Goal: Communication & Community: Answer question/provide support

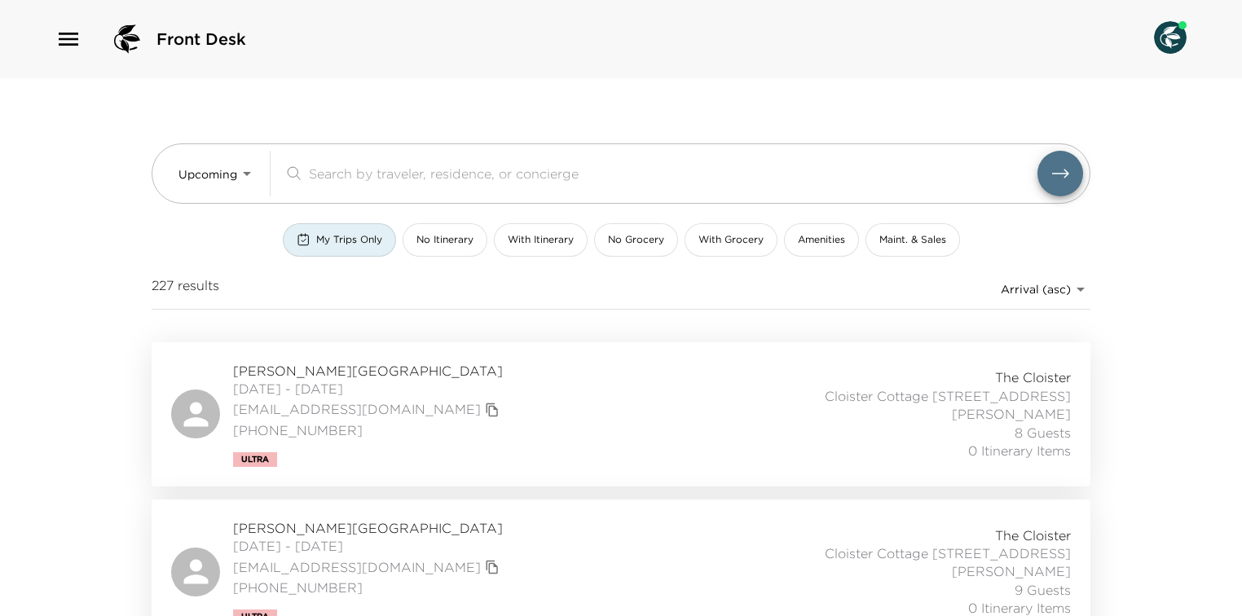
scroll to position [1695, 0]
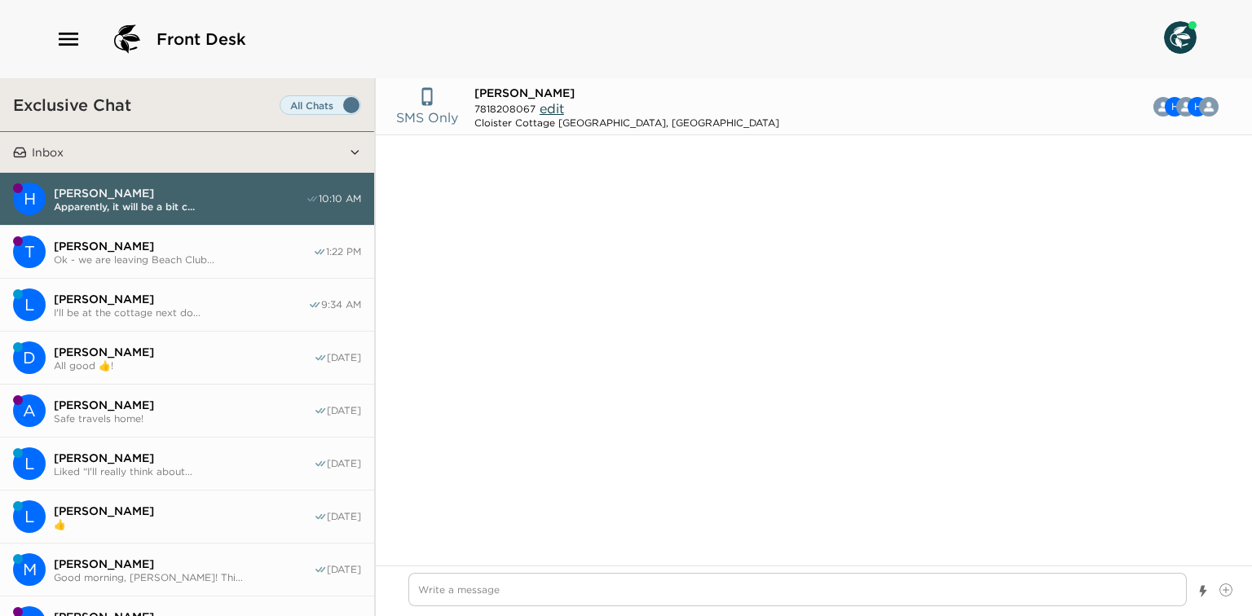
scroll to position [1956, 0]
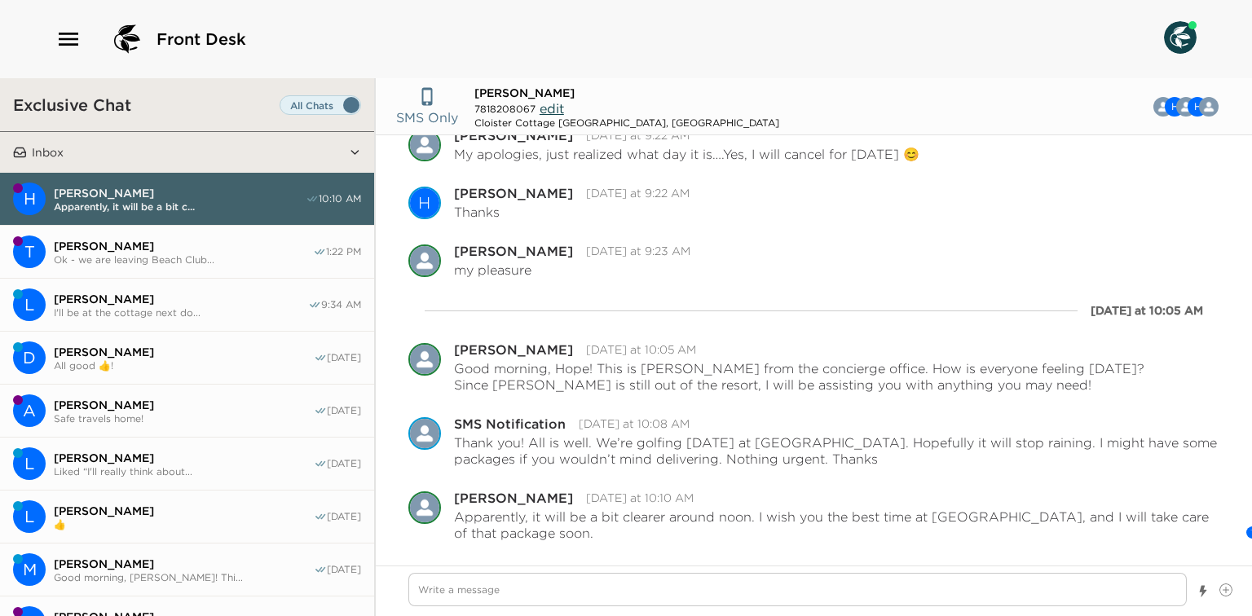
click at [185, 318] on button "L [PERSON_NAME] I'll be at the cottage next do... 9:34 AM" at bounding box center [187, 305] width 374 height 53
type textarea "x"
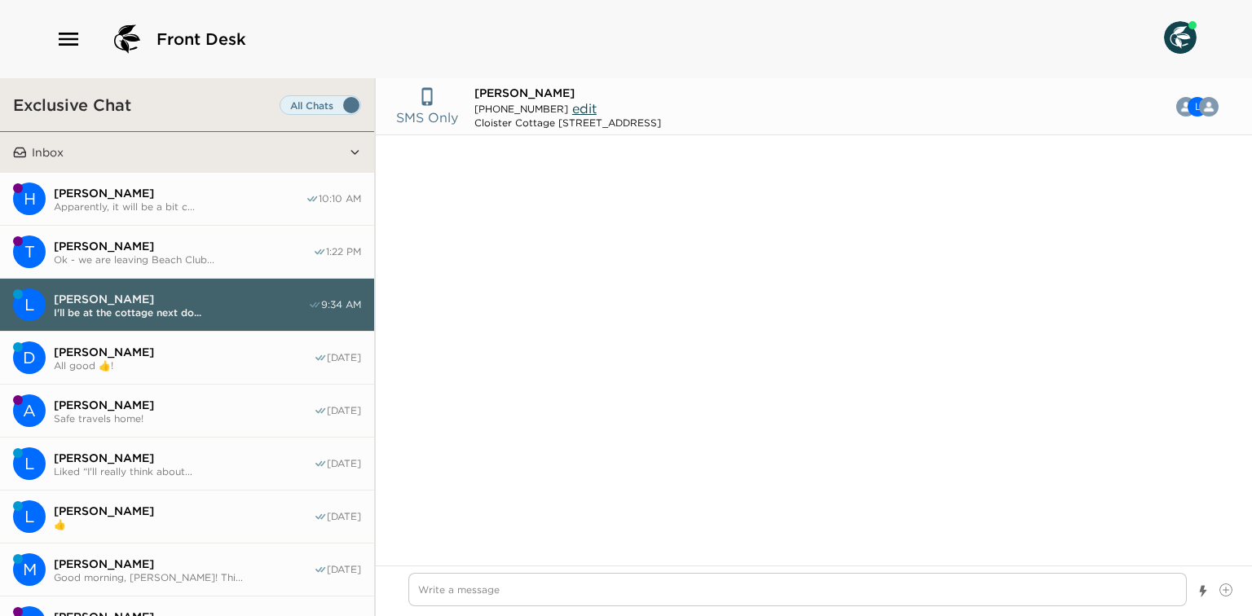
type input "[PHONE_NUMBER]"
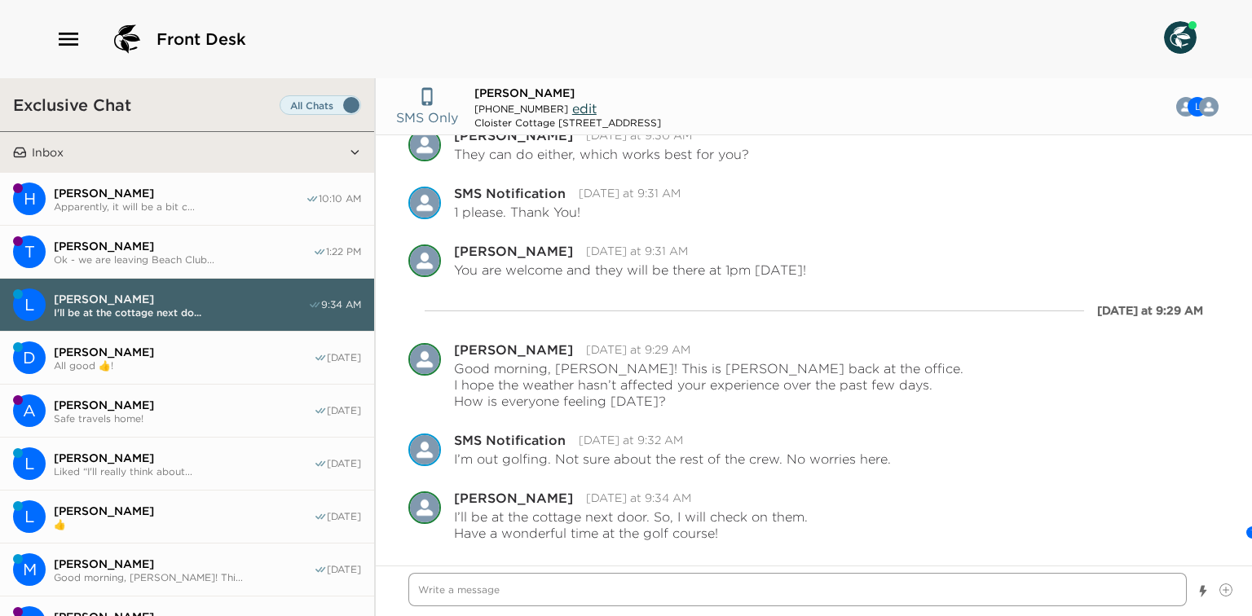
click at [500, 581] on textarea "Write a message" at bounding box center [797, 589] width 778 height 33
type textarea "x"
type textarea "G"
type textarea "x"
type textarea "Go"
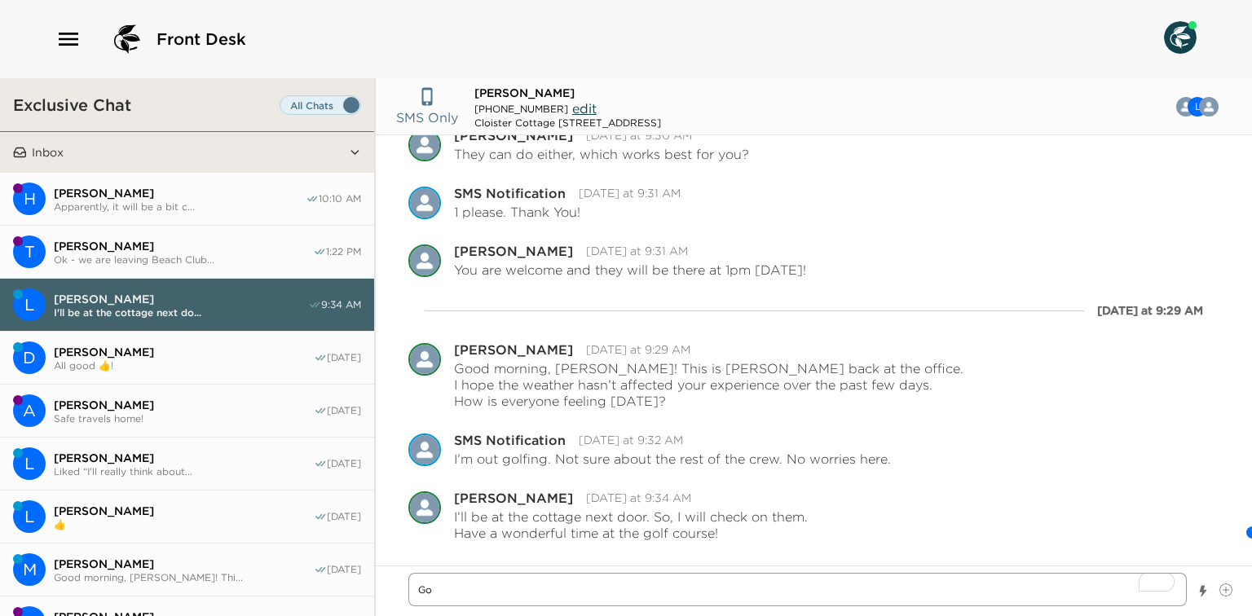
type textarea "x"
type textarea "Goo"
type textarea "x"
type textarea "Good"
type textarea "x"
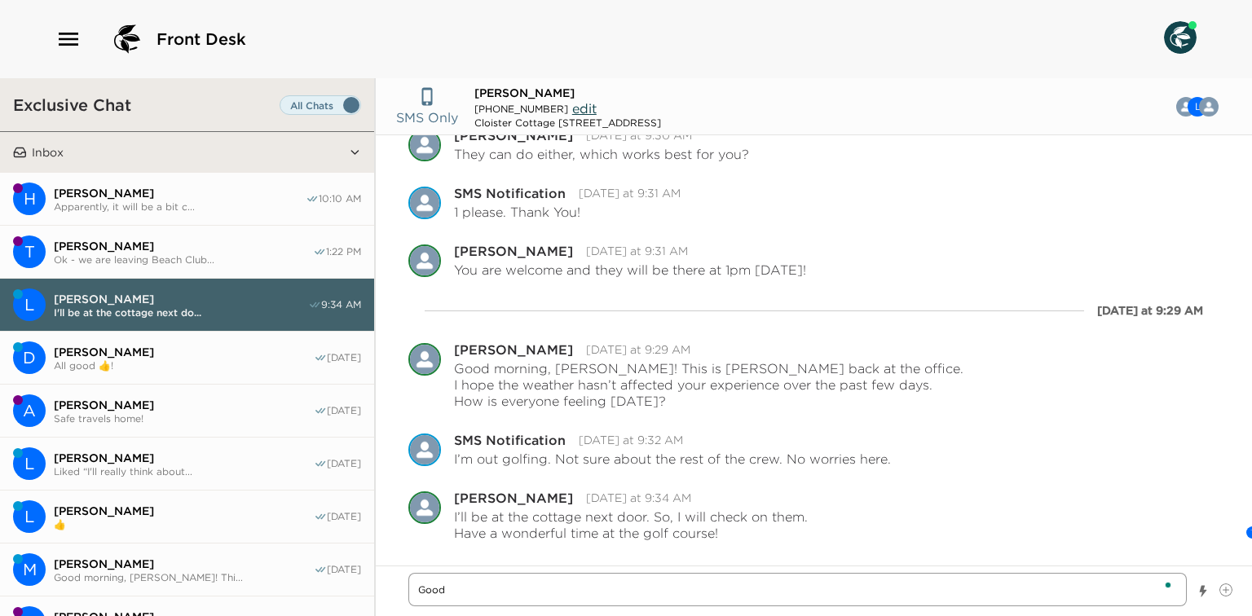
type textarea "Good"
type textarea "x"
type textarea "Good a"
type textarea "x"
type textarea "Good afte"
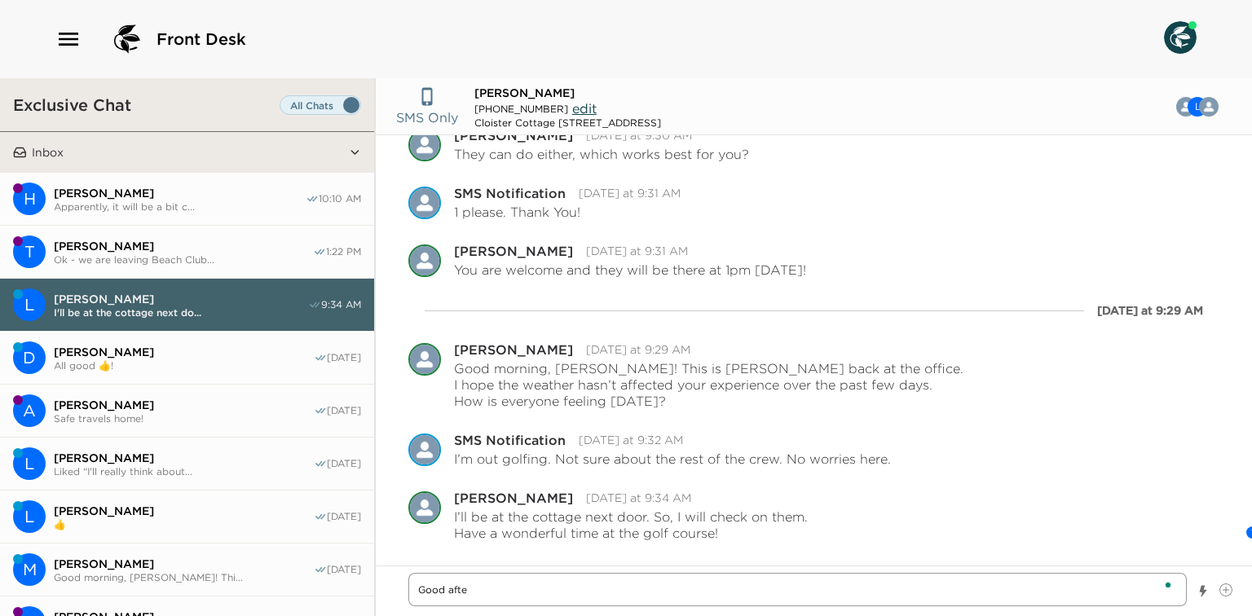
type textarea "x"
type textarea "Good after"
type textarea "x"
type textarea "Good aftern"
type textarea "x"
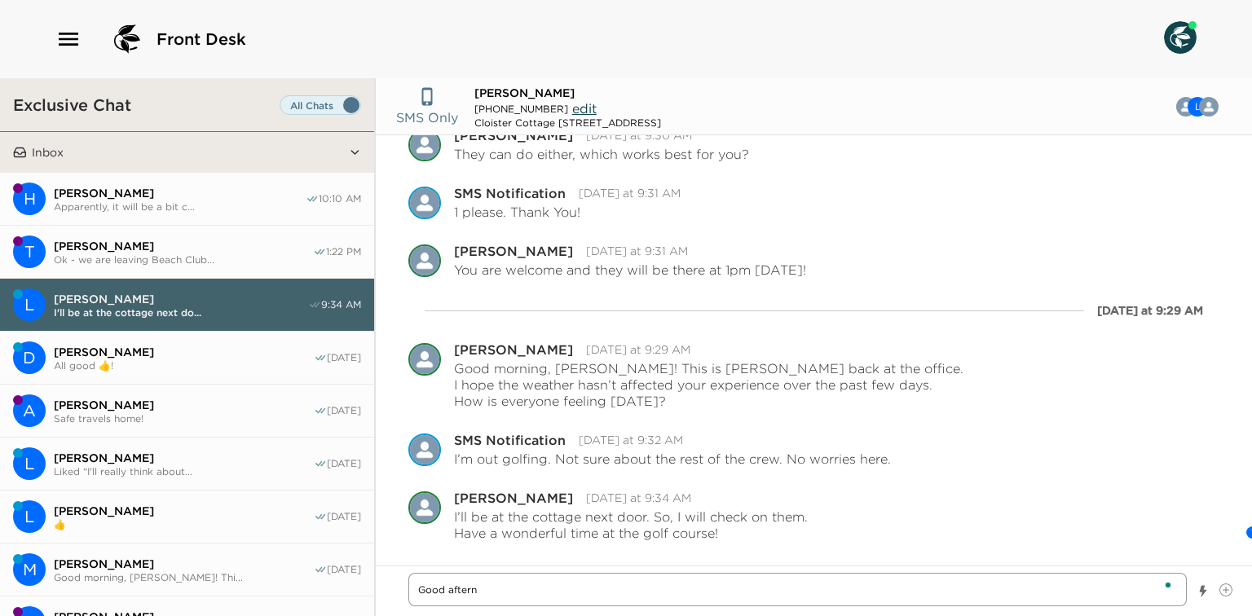
type textarea "Good afterno"
type textarea "x"
type textarea "Good afternoo"
type textarea "x"
type textarea "Good afternoon"
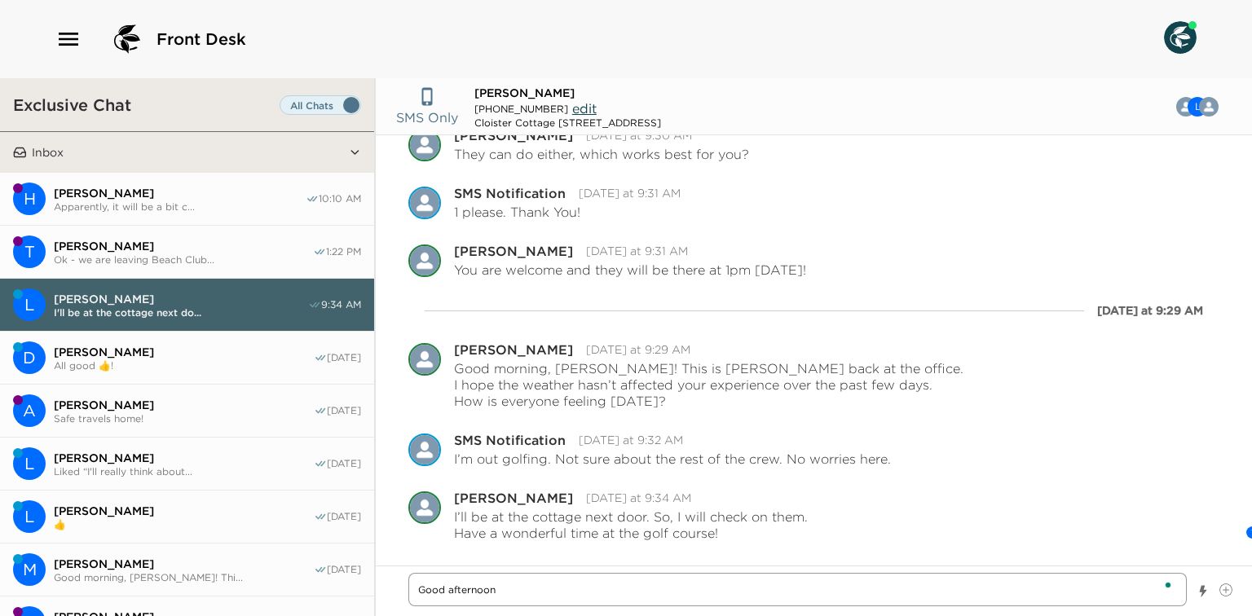
type textarea "x"
type textarea "Good afternoon,"
type textarea "x"
type textarea "Good afternoon,"
type textarea "x"
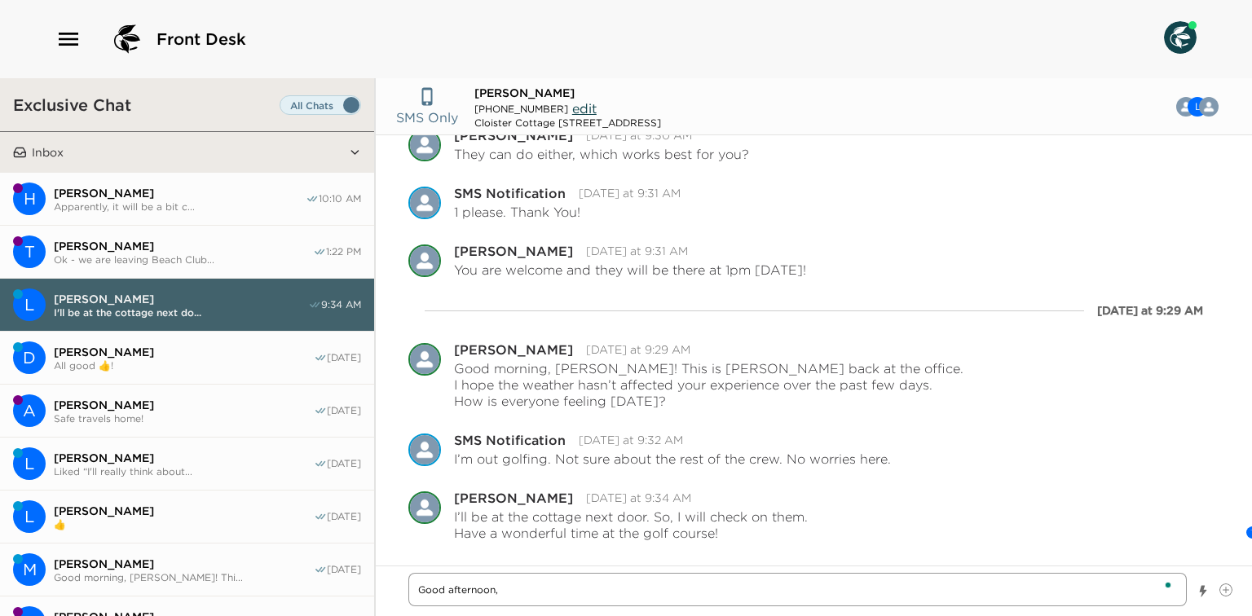
type textarea "Good afternoon, L"
type textarea "x"
type textarea "Good afternoon, La"
type textarea "x"
type textarea "Good afternoon, Lan"
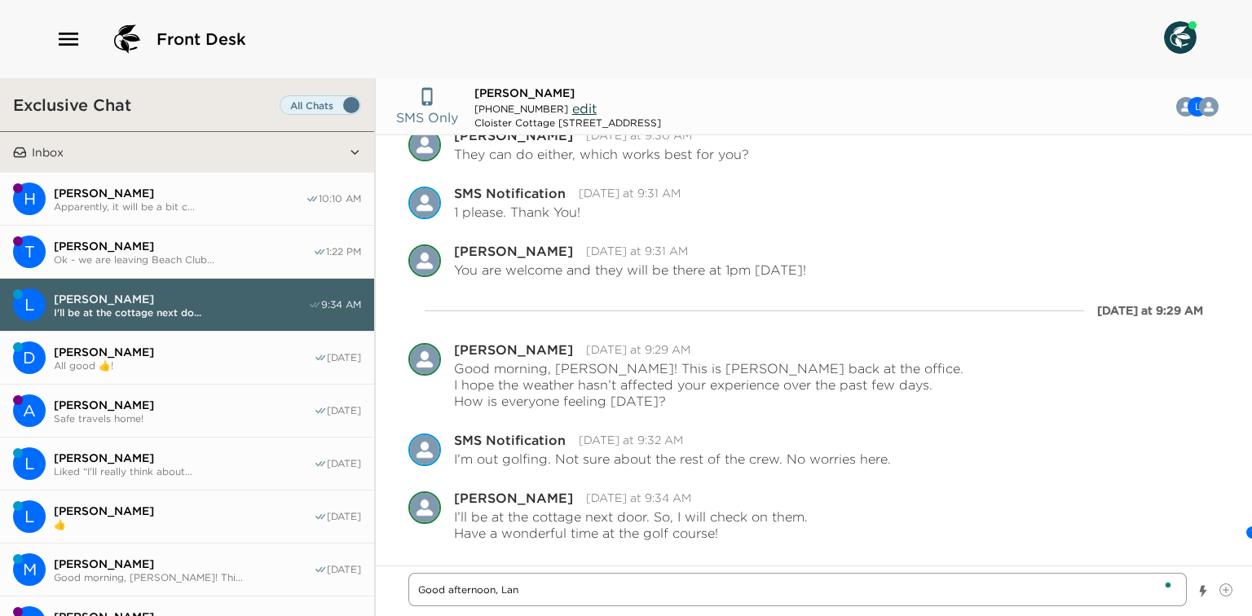
type textarea "x"
type textarea "Good afternoon, Lanc"
type textarea "x"
type textarea "Good afternoon, [PERSON_NAME]"
type textarea "x"
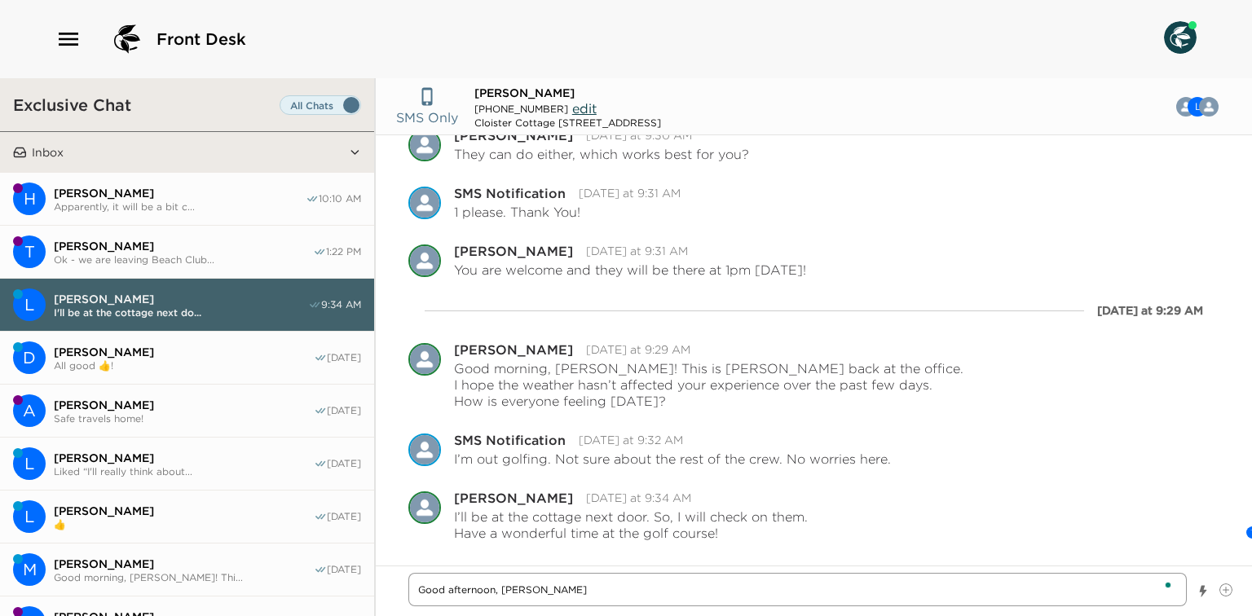
type textarea "Good afternoon, [PERSON_NAME]!"
type textarea "x"
type textarea "Good afternoon, [PERSON_NAME]!"
type textarea "x"
type textarea "Good afternoon, [PERSON_NAME]! Y"
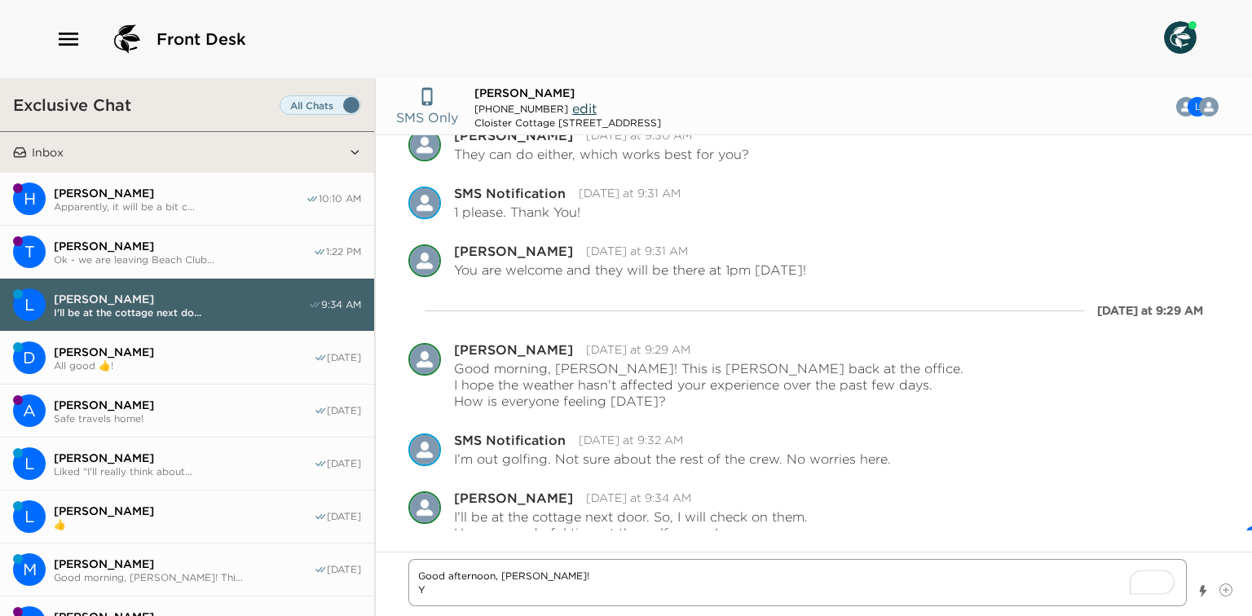
type textarea "x"
type textarea "Good afternoon, [PERSON_NAME]! Yo"
type textarea "x"
type textarea "Good afternoon, [PERSON_NAME]! You"
type textarea "x"
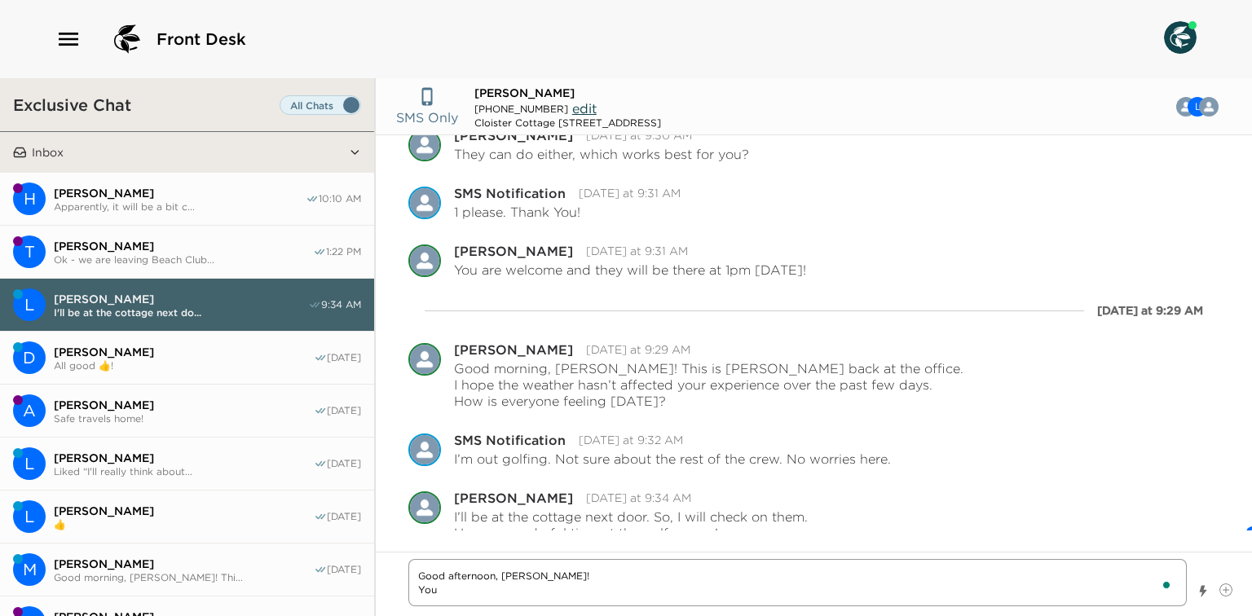
type textarea "Good afternoon, [PERSON_NAME]! You"
type textarea "x"
type textarea "Good afternoon, [PERSON_NAME]! You c"
type textarea "x"
type textarea "Good afternoon, [PERSON_NAME]! You ca"
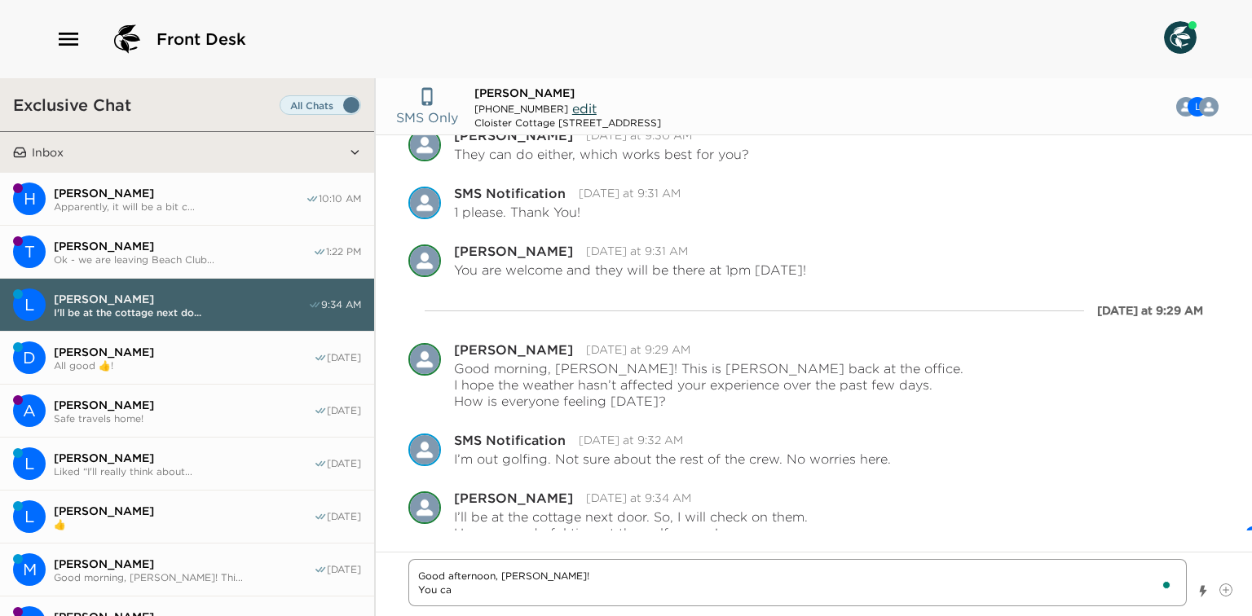
type textarea "x"
type textarea "Good afternoon, [PERSON_NAME]! You can"
type textarea "x"
type textarea "Good afternoon, [PERSON_NAME]! You can"
type textarea "x"
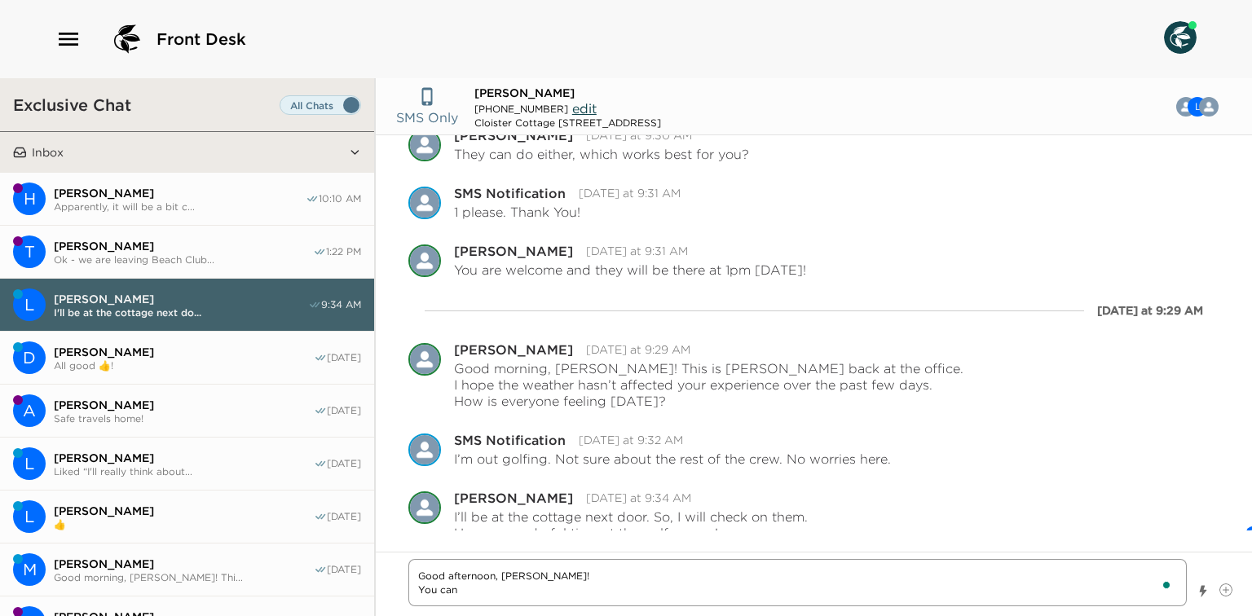
type textarea "Good afternoon, [PERSON_NAME]! You can t"
type textarea "x"
type textarea "Good afternoon, [PERSON_NAME]! You can te"
type textarea "x"
type textarea "Good afternoon, [PERSON_NAME]! You can tex"
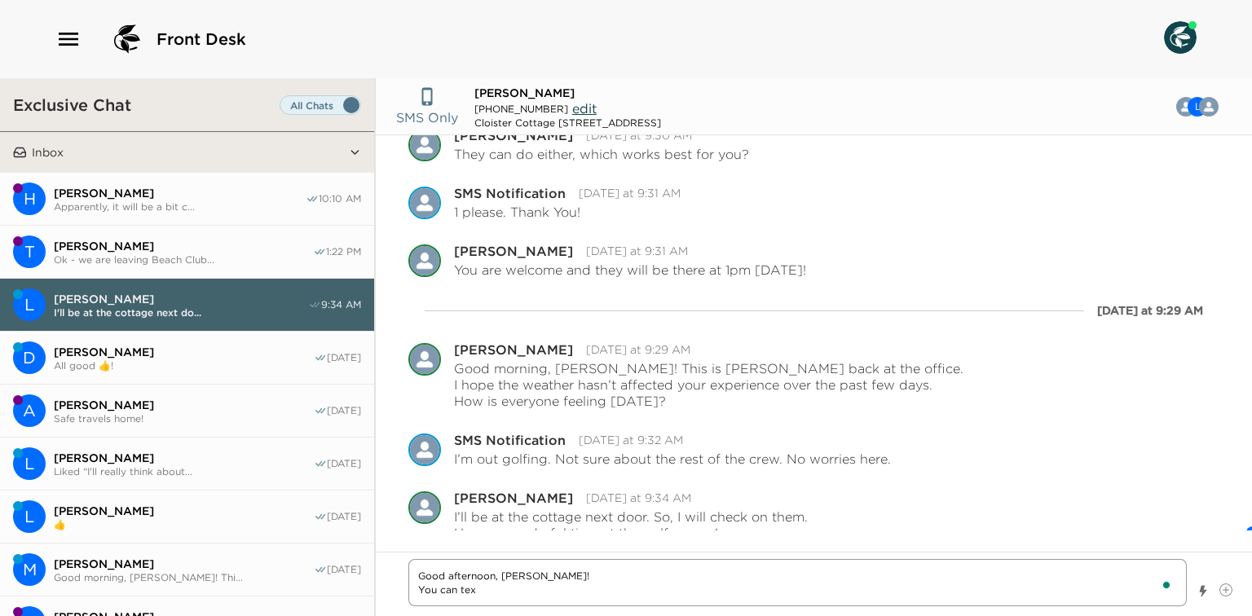
type textarea "x"
type textarea "Good afternoon, [PERSON_NAME]! You can text"
type textarea "x"
type textarea "Good afternoon, [PERSON_NAME]! You can text"
type textarea "x"
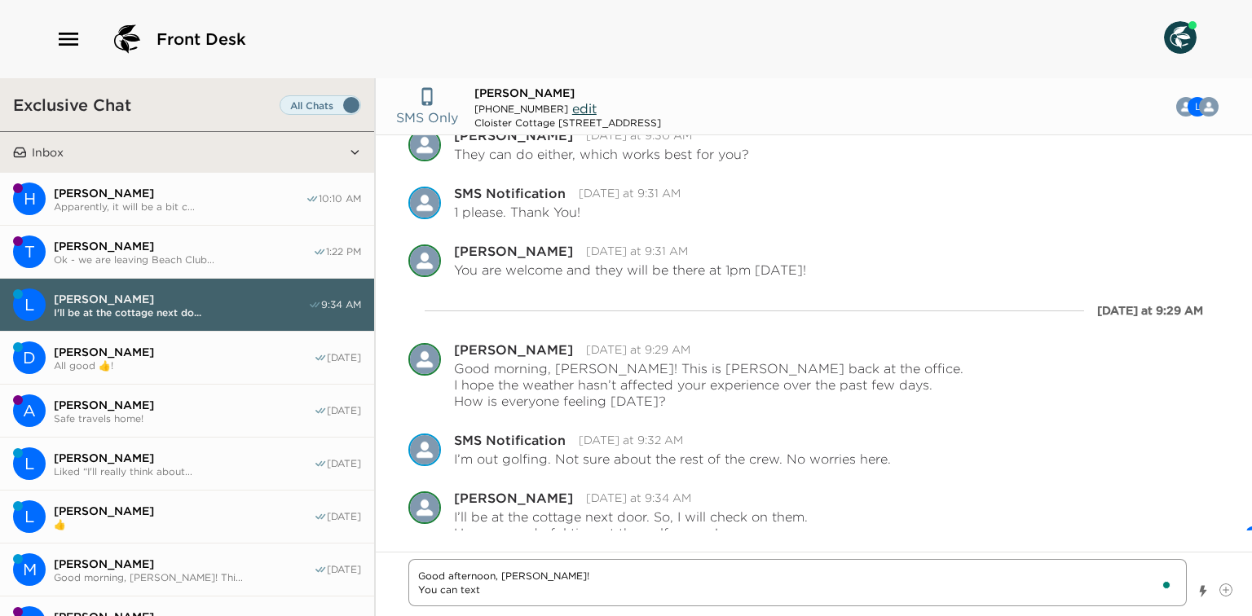
type textarea "Good afternoon, [PERSON_NAME]! You can text m"
type textarea "x"
type textarea "Good afternoon, [PERSON_NAME]! You can text me"
type textarea "x"
type textarea "Good afternoon, [PERSON_NAME]! You can text me"
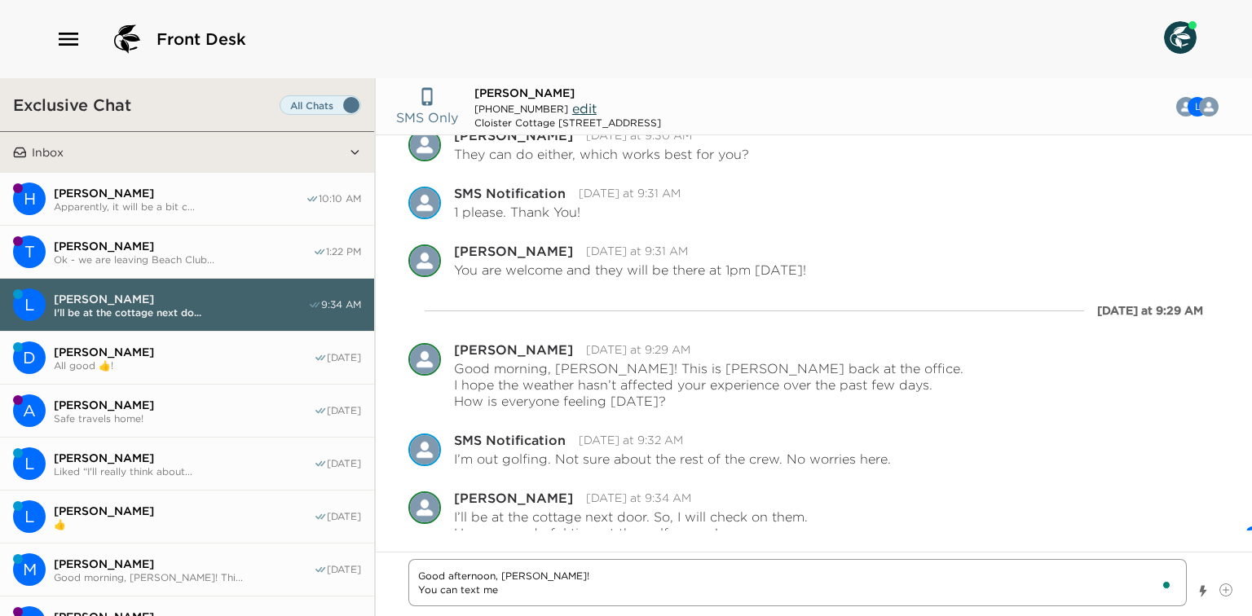
type textarea "x"
type textarea "Good afternoon, [PERSON_NAME]! You can text me t"
type textarea "x"
type textarea "Good afternoon, [PERSON_NAME]! You can text me th"
type textarea "x"
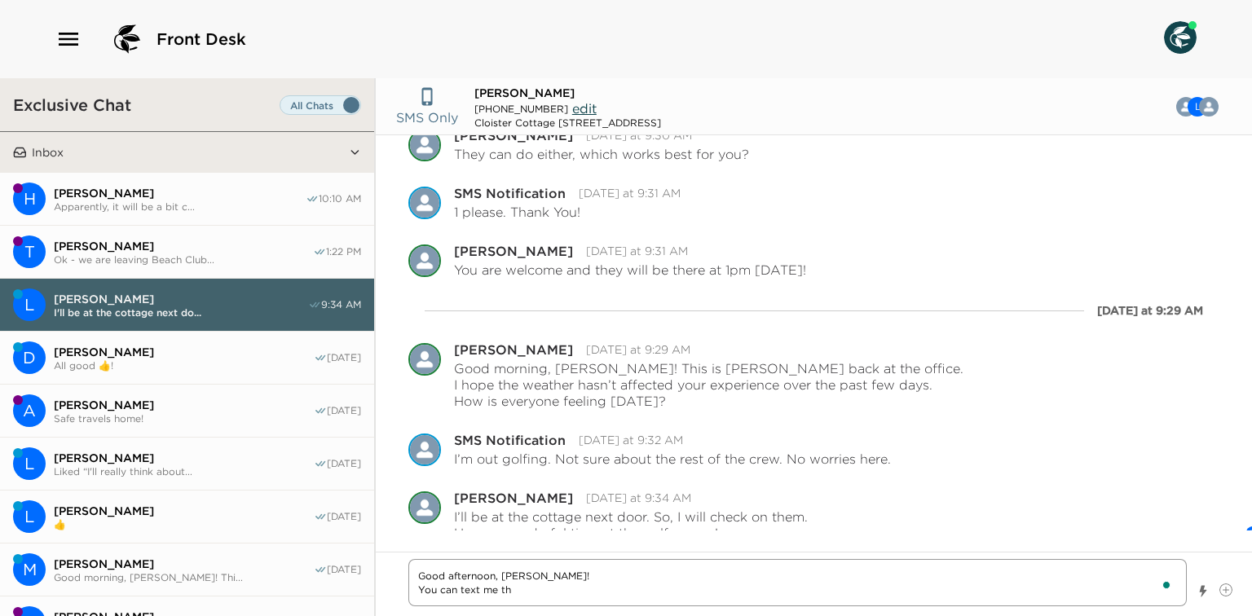
type textarea "Good afternoon, [PERSON_NAME]! You can text me the"
type textarea "x"
type textarea "Good afternoon, [PERSON_NAME]! You can text me the"
type textarea "x"
type textarea "Good afternoon, [PERSON_NAME]! You can text me the f"
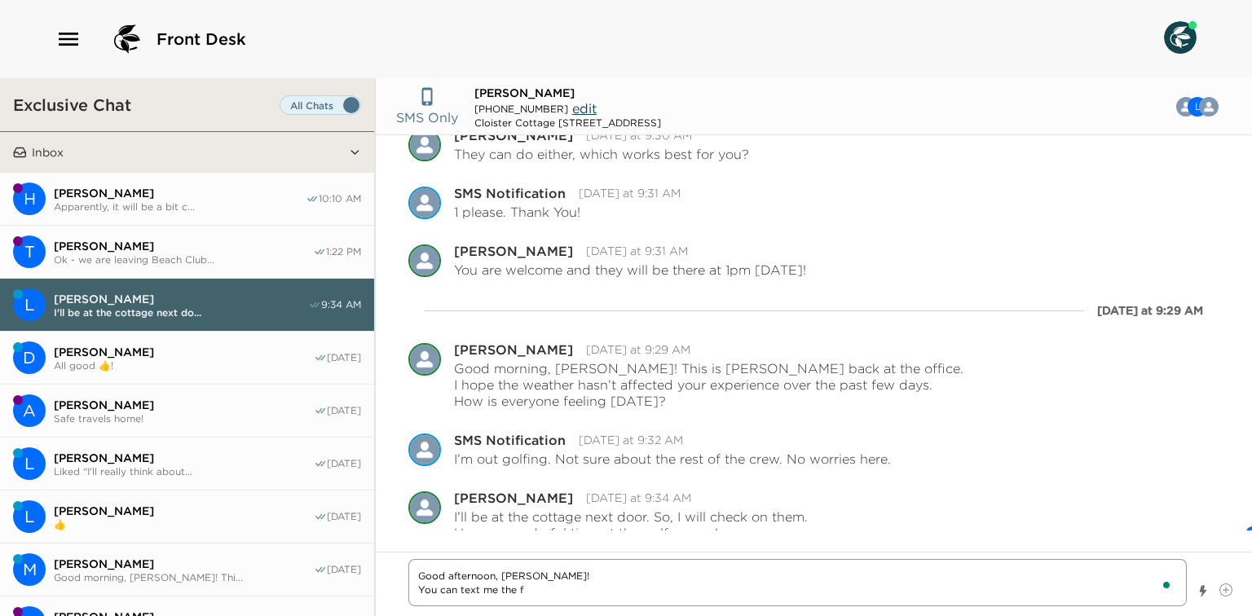
type textarea "x"
type textarea "Good afternoon, [PERSON_NAME]! You can text me the fl"
type textarea "x"
type textarea "Good afternoon, [PERSON_NAME]! You can text me the fli"
type textarea "x"
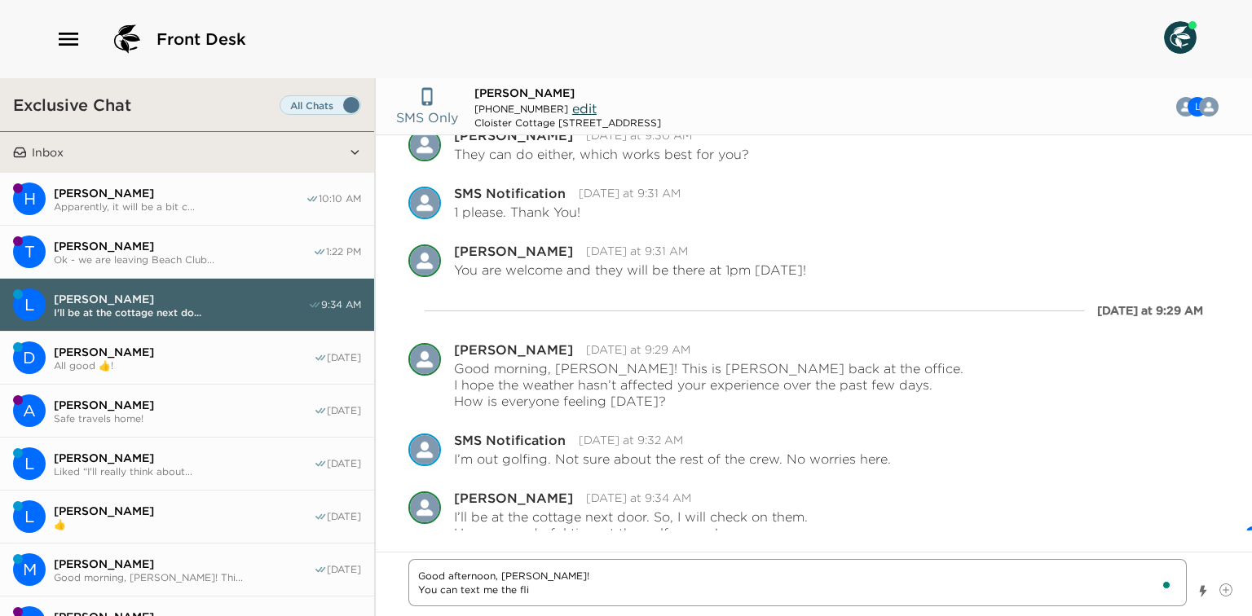
type textarea "Good afternoon, [PERSON_NAME]! You can text me the flig"
type textarea "x"
type textarea "Good afternoon, [PERSON_NAME]! You can text me the fligh"
type textarea "x"
type textarea "Good afternoon, [PERSON_NAME]! You can text me the flight"
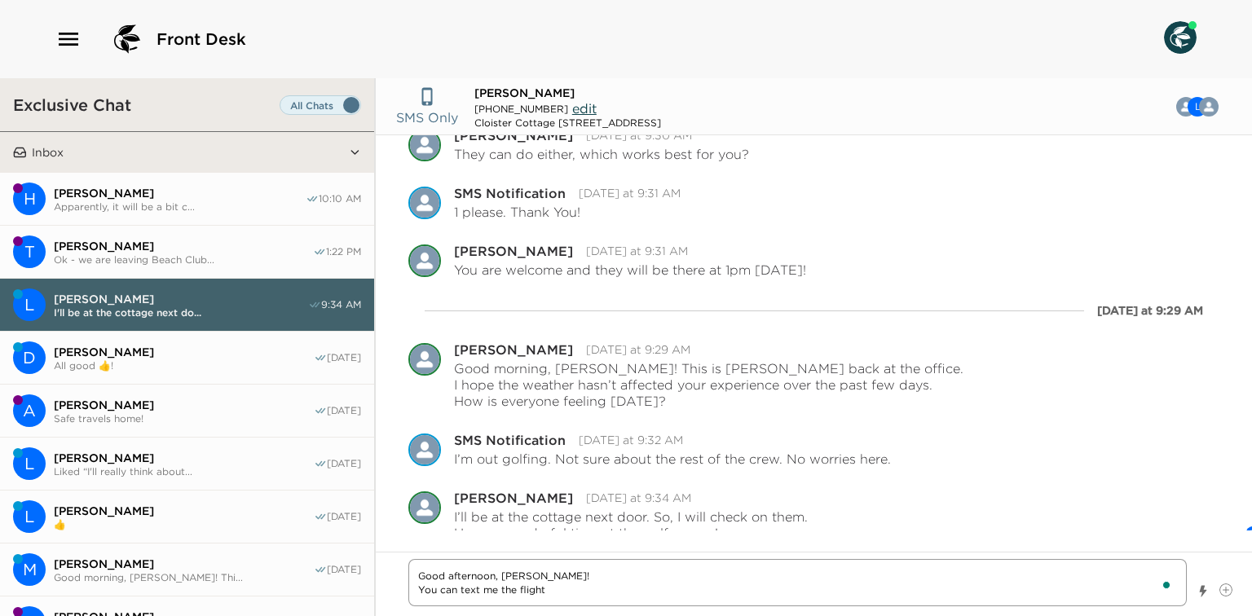
type textarea "x"
type textarea "Good afternoon, [PERSON_NAME]! You can text me the flight"
type textarea "x"
type textarea "Good afternoon, [PERSON_NAME]! You can text me the flight i"
type textarea "x"
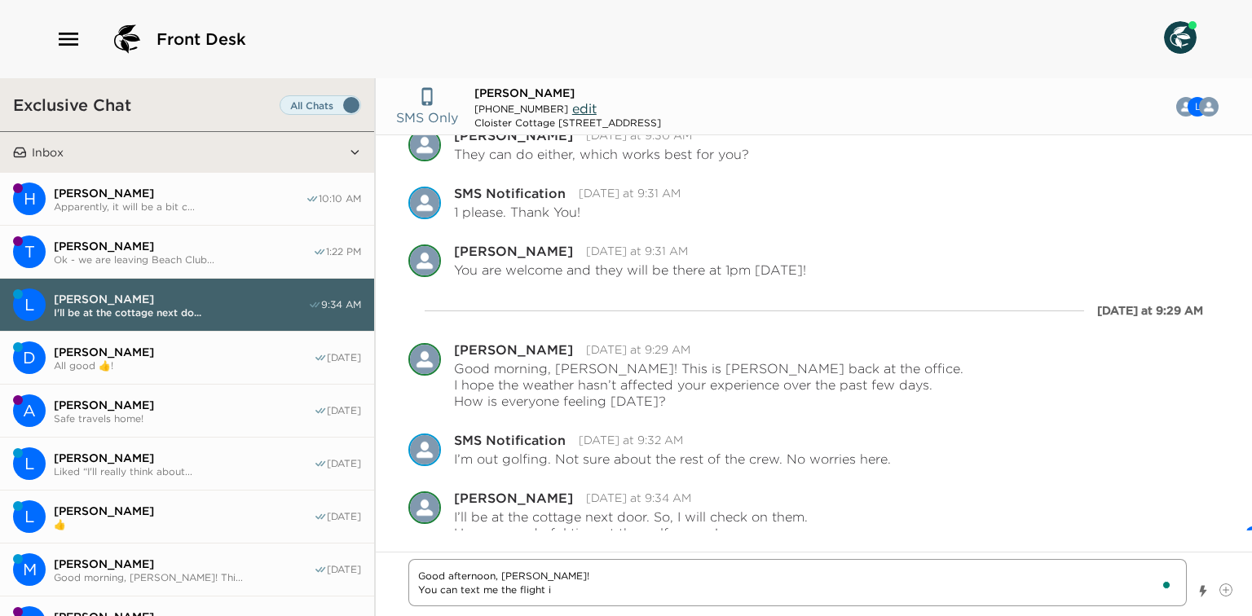
type textarea "Good afternoon, [PERSON_NAME]! You can text me the flight in"
type textarea "x"
type textarea "Good afternoon, [PERSON_NAME]! You can text me the flight inf"
type textarea "x"
type textarea "Good afternoon, [PERSON_NAME]! You can text me the flight info"
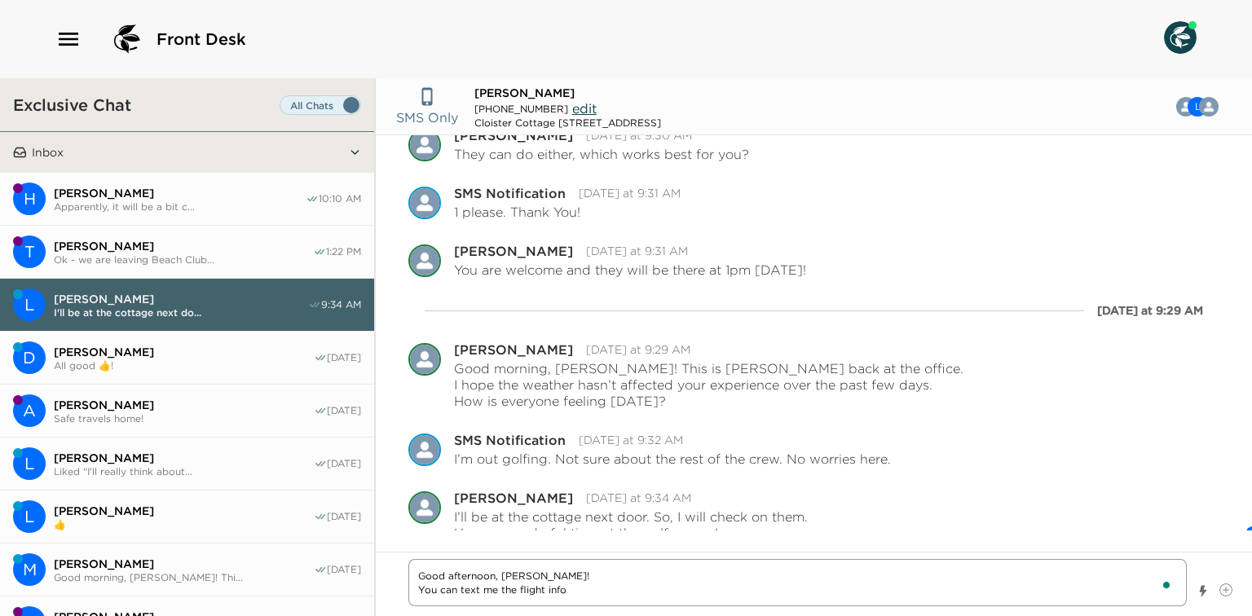
type textarea "x"
type textarea "Good afternoon, [PERSON_NAME]! You can text me the flight infor"
type textarea "x"
type textarea "Good afternoon, [PERSON_NAME]! You can text me the flight inform"
type textarea "x"
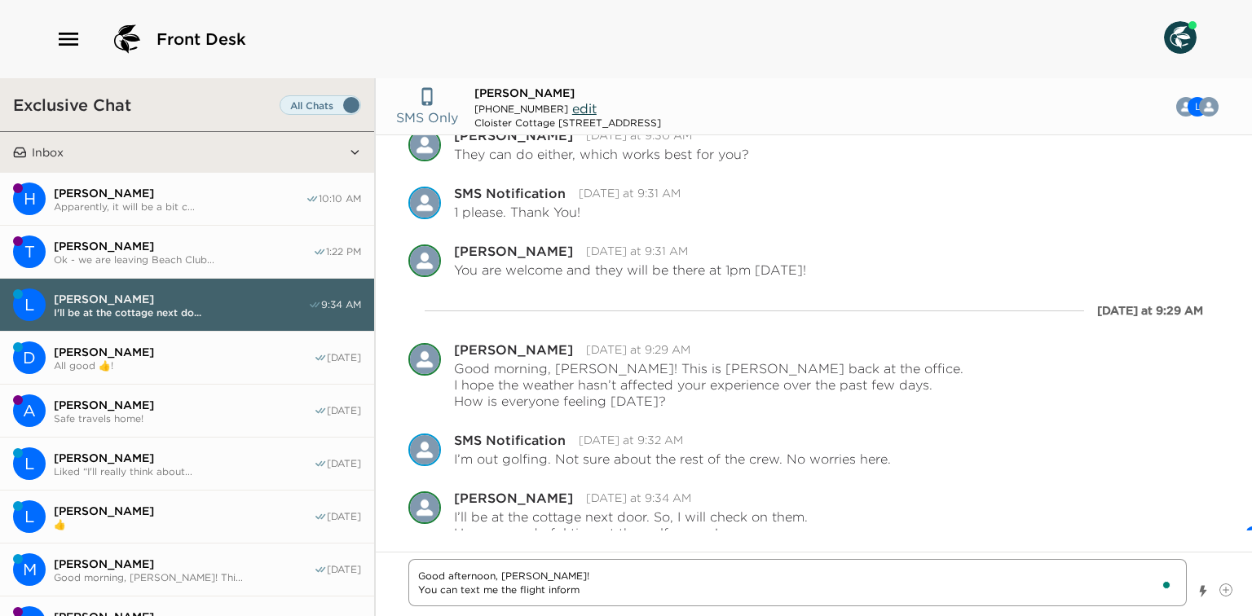
type textarea "Good afternoon, [PERSON_NAME]! You can text me the flight informa"
type textarea "x"
type textarea "Good afternoon, [PERSON_NAME]! You can text me the flight informat"
type textarea "x"
type textarea "Good afternoon, [PERSON_NAME]! You can text me the flight informati"
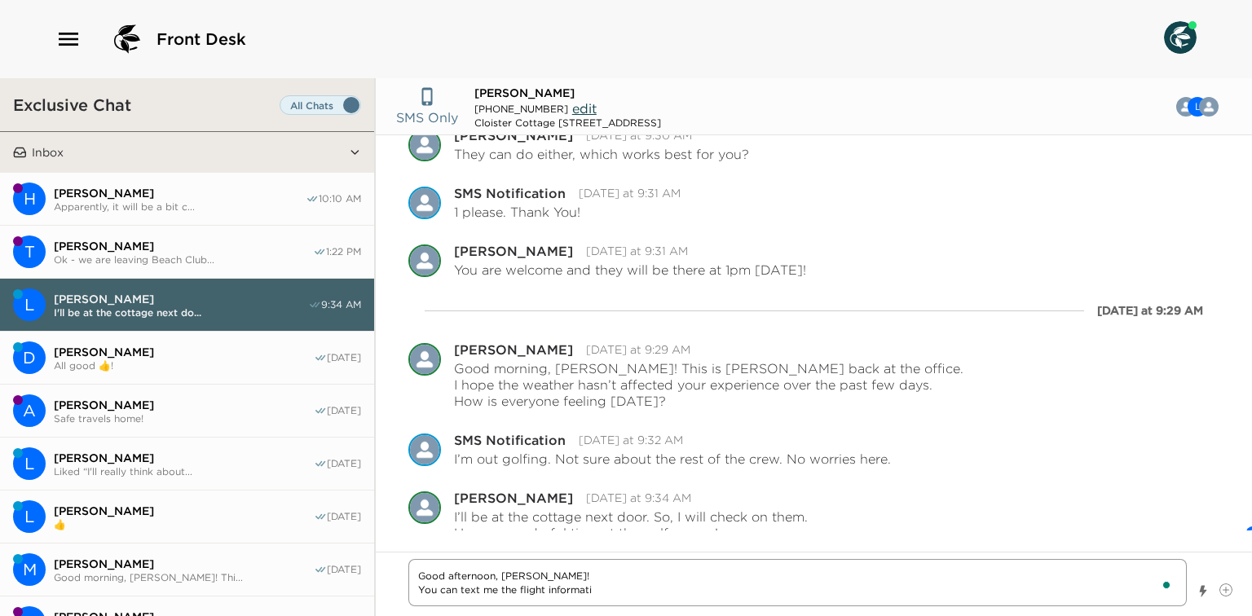
type textarea "x"
type textarea "Good afternoon, [PERSON_NAME]! You can text me the flight informatio"
type textarea "x"
type textarea "Good afternoon, [PERSON_NAME]! You can text me the flight information"
type textarea "x"
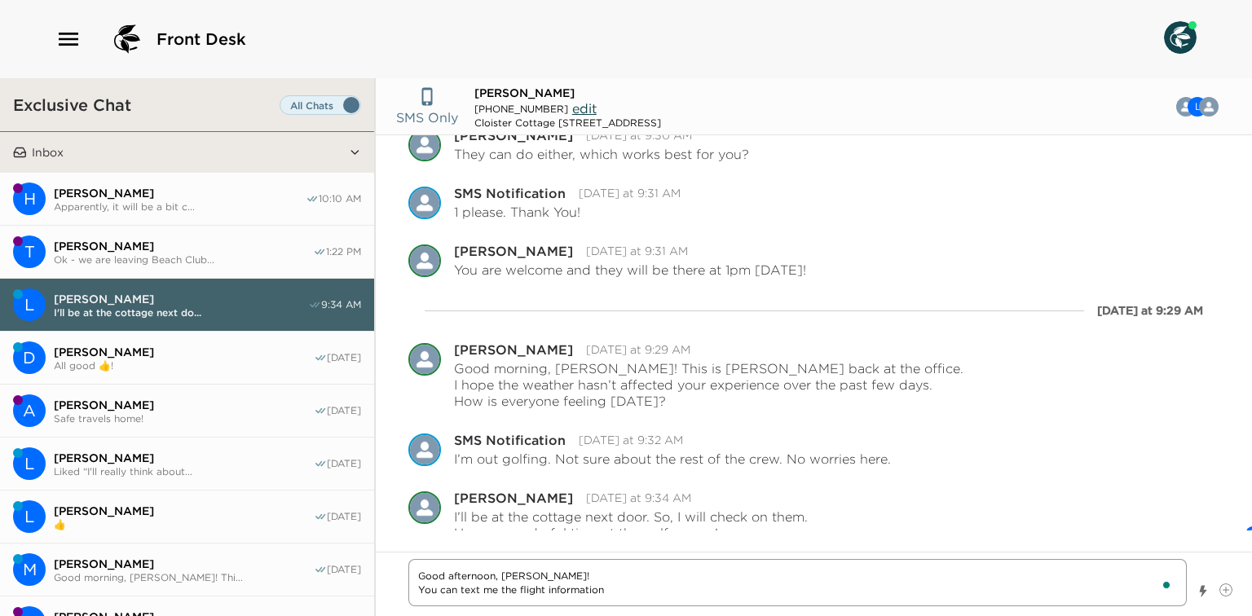
type textarea "Good afternoon, [PERSON_NAME]! You can text me the flight information"
type textarea "x"
type textarea "Good afternoon, [PERSON_NAME]! You can text me the flight information t"
type textarea "x"
type textarea "Good afternoon, [PERSON_NAME]! You can text me the flight information t"
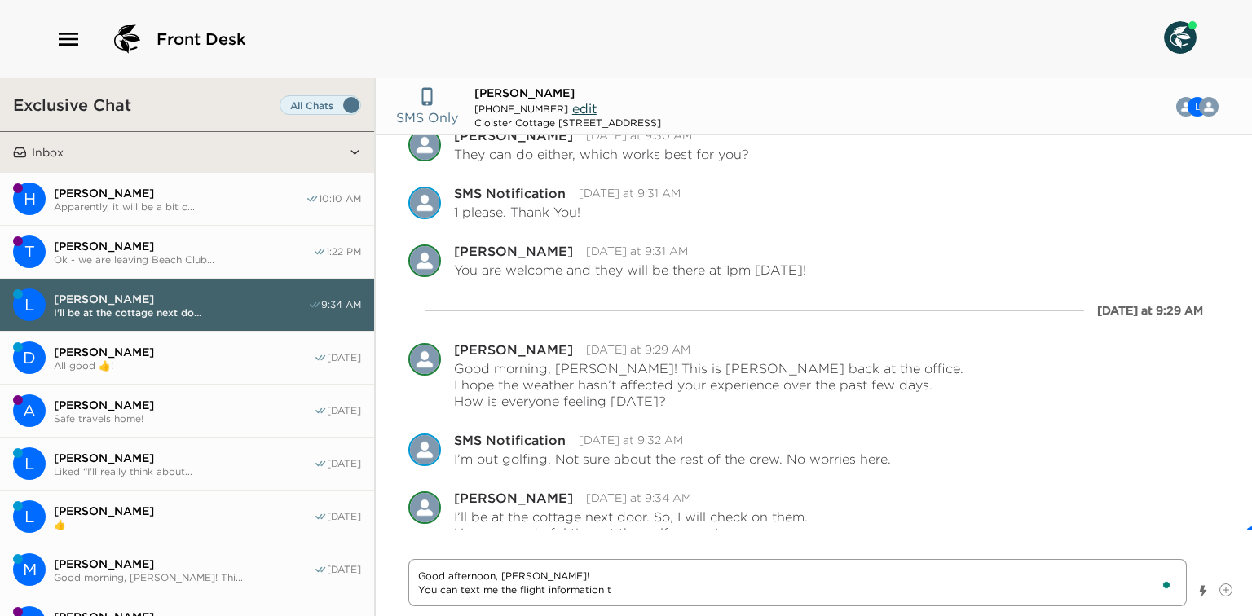
type textarea "x"
type textarea "Good afternoon, [PERSON_NAME]! You can text me the flight information t t"
type textarea "x"
type textarea "Good afternoon, [PERSON_NAME]! You can text me the flight information t th"
type textarea "x"
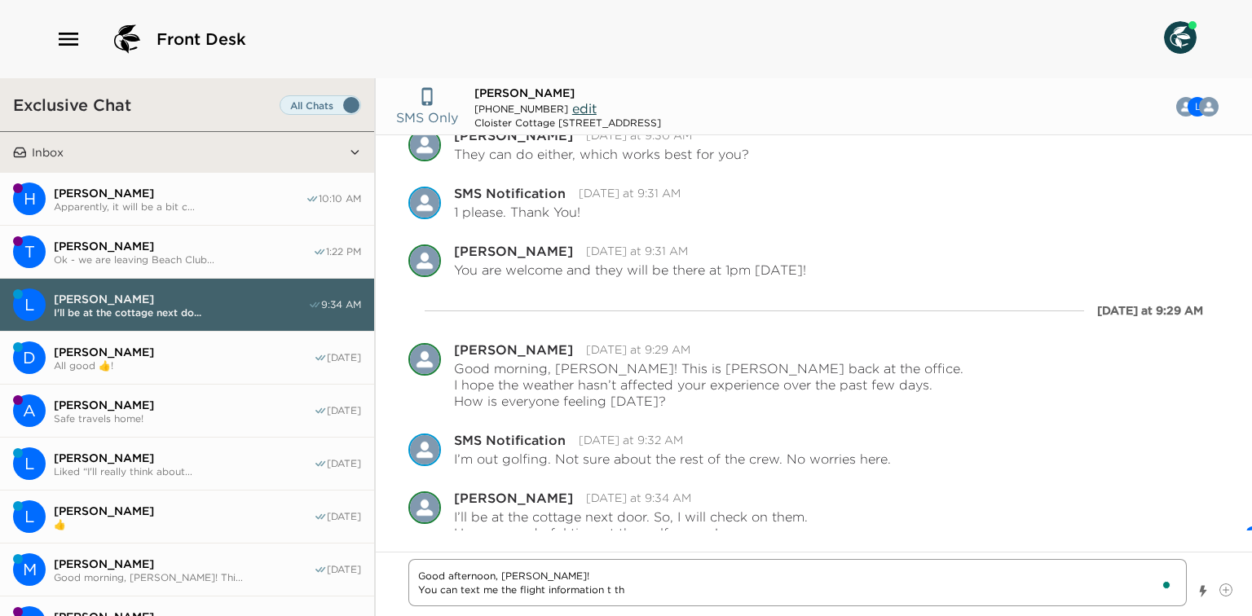
type textarea "Good afternoon, [PERSON_NAME]! You can text me the flight information t thi"
type textarea "x"
type textarea "Good afternoon, [PERSON_NAME]! You can text me the flight information t this"
type textarea "x"
type textarea "Good afternoon, [PERSON_NAME]! You can text me the flight information t this"
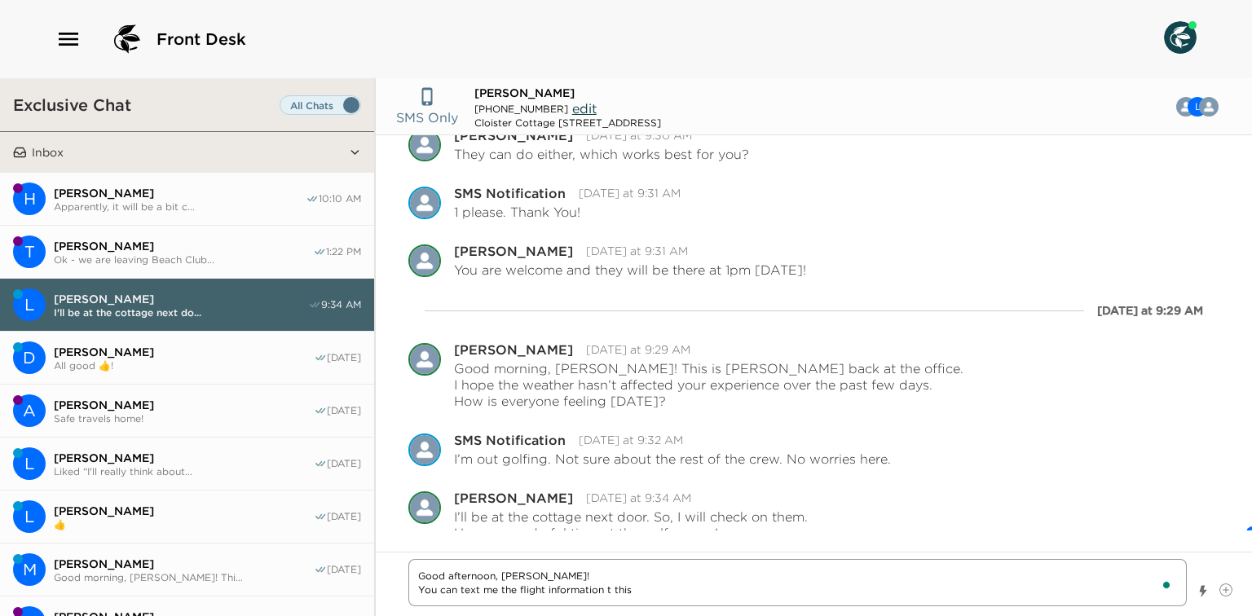
type textarea "x"
type textarea "Good afternoon, [PERSON_NAME]! You can text me the flight information t this"
type textarea "x"
type textarea "Good afternoon, [PERSON_NAME]! You can text me the flight information t thi"
type textarea "x"
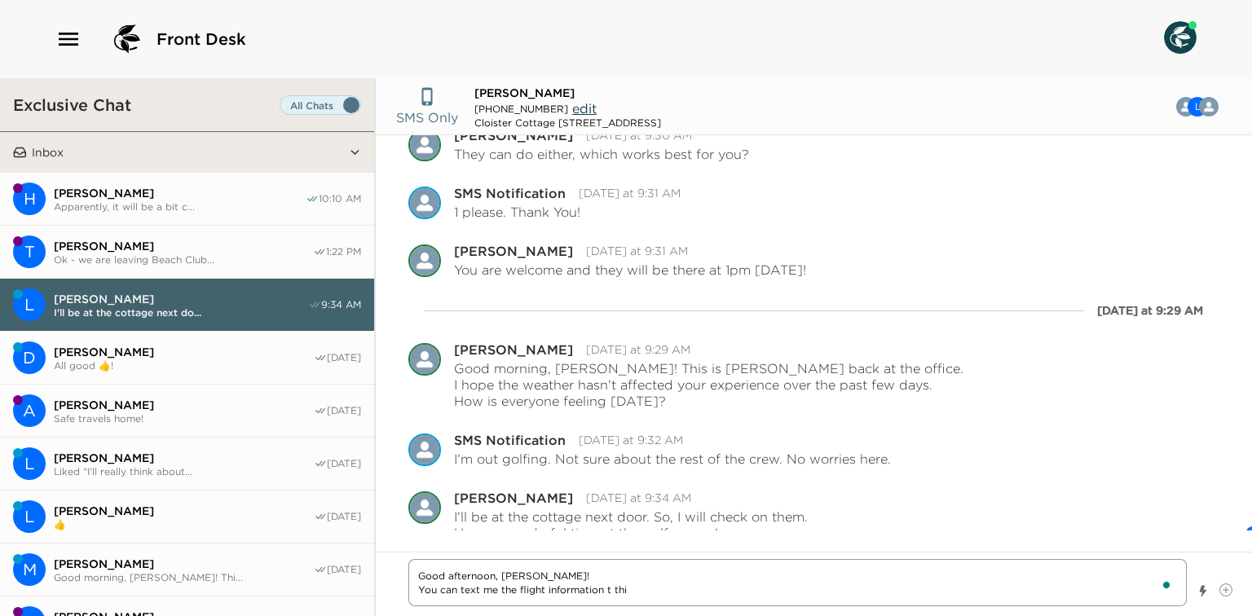
type textarea "Good afternoon, [PERSON_NAME]! You can text me the flight information t th"
type textarea "x"
type textarea "Good afternoon, [PERSON_NAME]! You can text me the flight information t t"
type textarea "x"
type textarea "Good afternoon, [PERSON_NAME]! You can text me the flight information t"
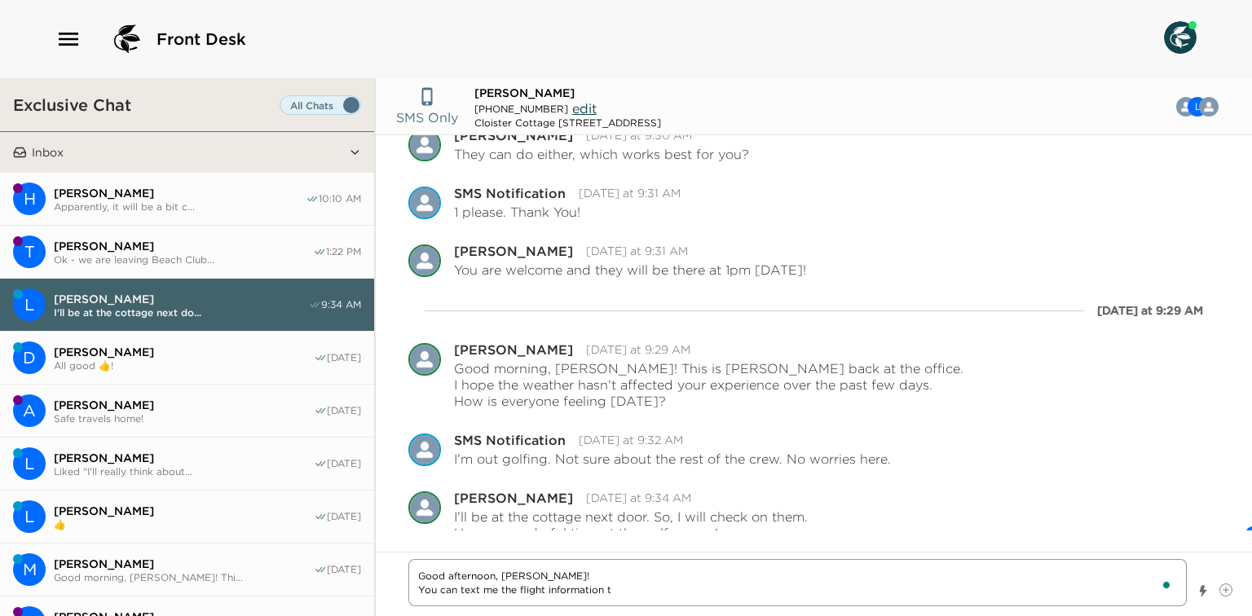
type textarea "x"
type textarea "Good afternoon, [PERSON_NAME]! You can text me the flight information t"
type textarea "x"
type textarea "Good afternoon, [PERSON_NAME]! You can text me the flight information"
type textarea "x"
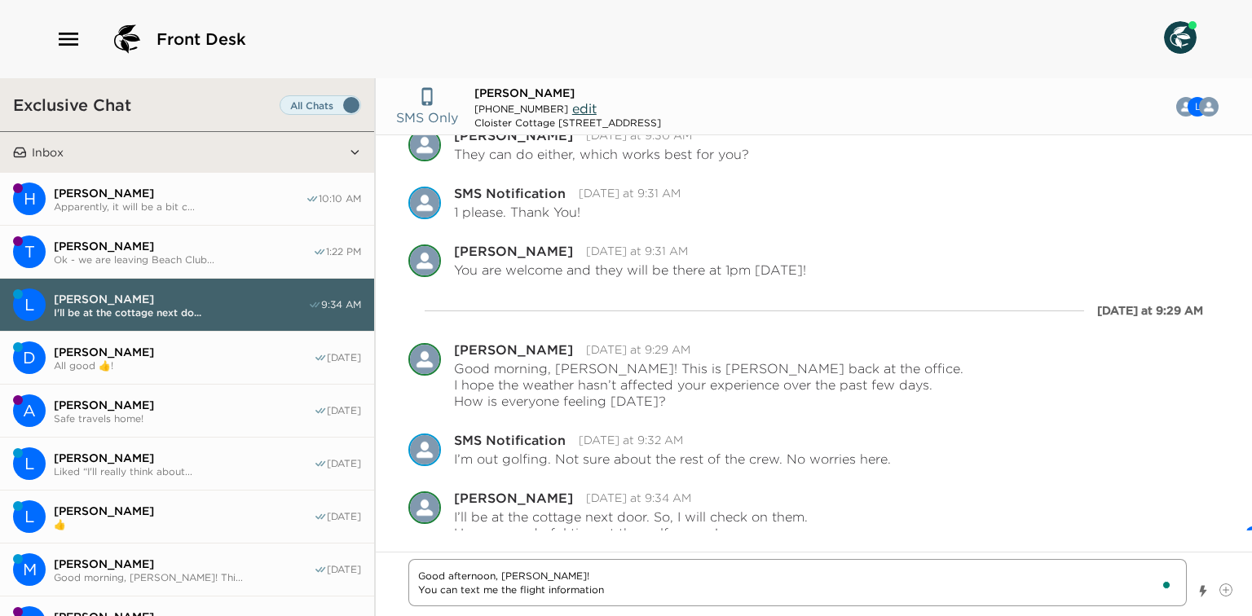
type textarea "Good afternoon, [PERSON_NAME]! You can text me the flight information h"
type textarea "x"
type textarea "Good afternoon, [PERSON_NAME]! You can text me the flight information he"
type textarea "x"
type textarea "Good afternoon, [PERSON_NAME]! You can text me the flight information h"
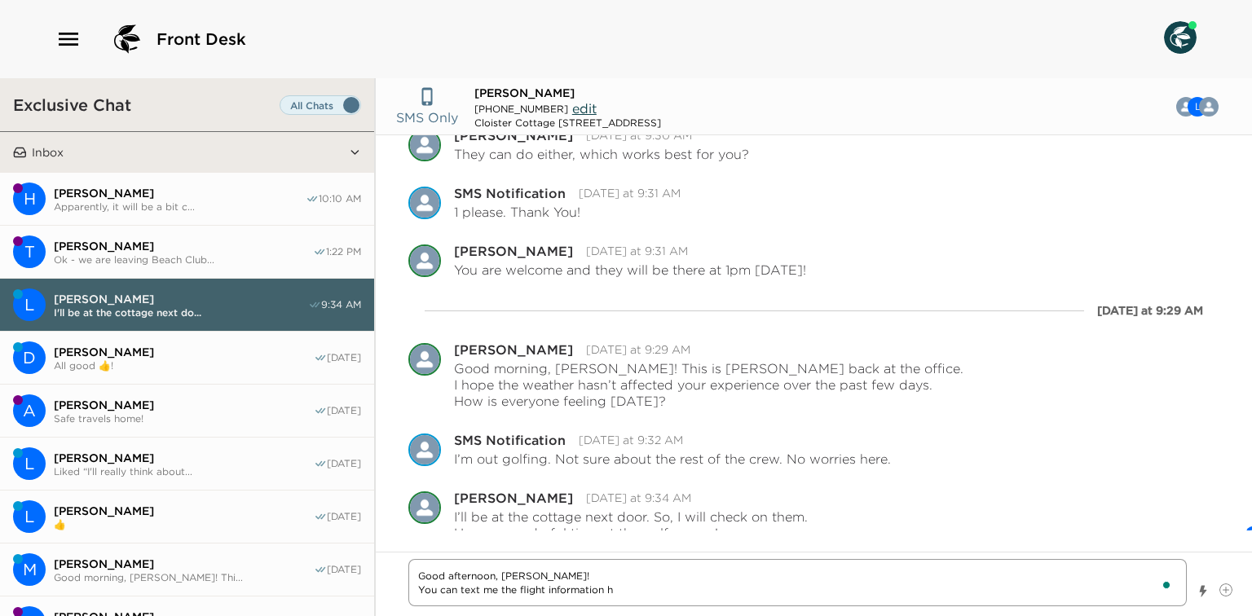
type textarea "x"
type textarea "Good afternoon, [PERSON_NAME]! You can text me the flight information"
type textarea "x"
type textarea "Good afternoon, [PERSON_NAME]! You can text me the flight information t"
type textarea "x"
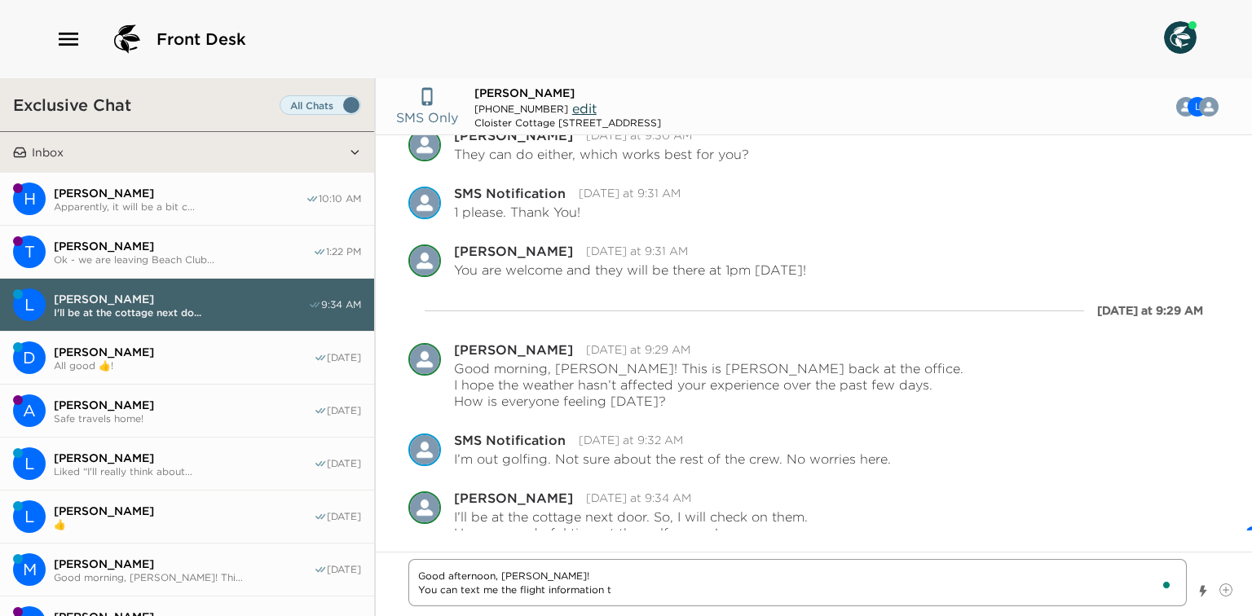
type textarea "Good afternoon, [PERSON_NAME]! You can text me the flight information to"
type textarea "x"
type textarea "Good afternoon, [PERSON_NAME]! You can text me the flight information to"
type textarea "x"
type textarea "Good afternoon, [PERSON_NAME]! You can text me the flight information to t"
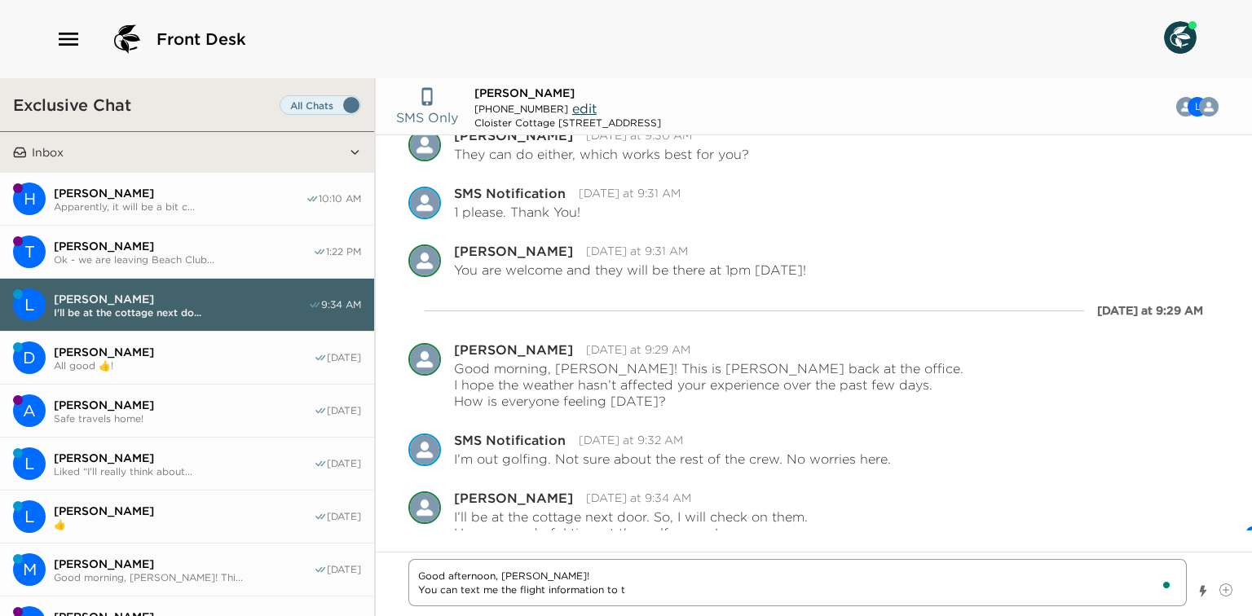
type textarea "x"
type textarea "Good afternoon, [PERSON_NAME]! You can text me the flight information to th"
type textarea "x"
type textarea "Good afternoon, [PERSON_NAME]! You can text me the flight information to the"
type textarea "x"
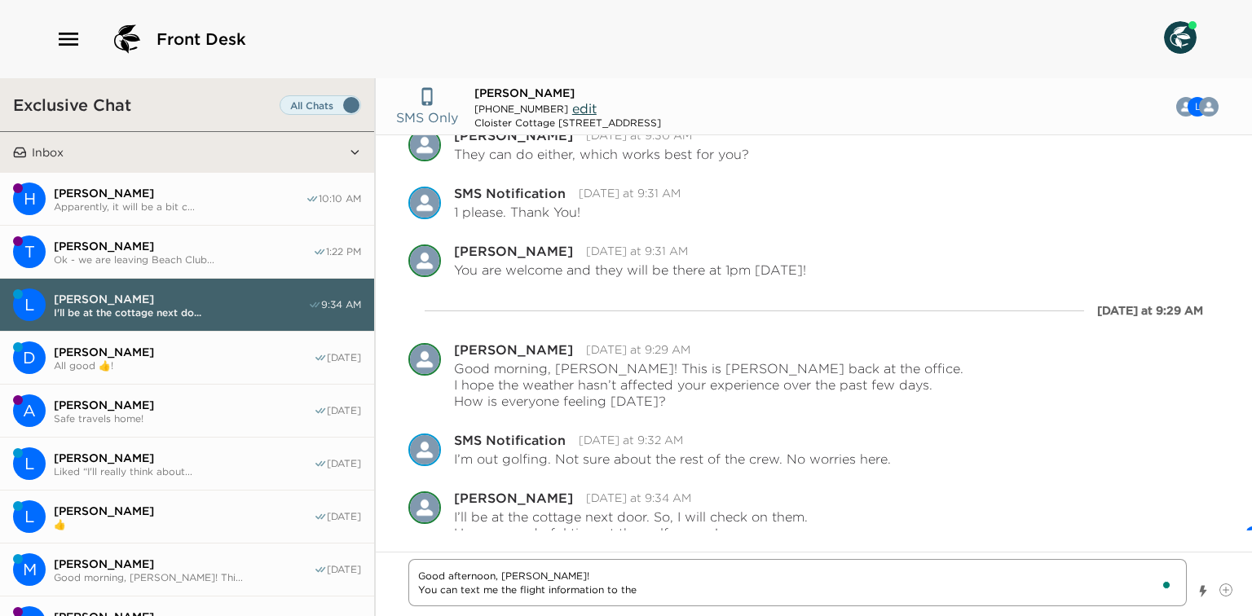
type textarea "Good afternoon, [PERSON_NAME]! You can text me the flight information to the"
type textarea "x"
type textarea "Good afternoon, [PERSON_NAME]! You can text me the flight information to the n"
type textarea "x"
type textarea "Good afternoon, [PERSON_NAME]! You can text me the flight information to the ni"
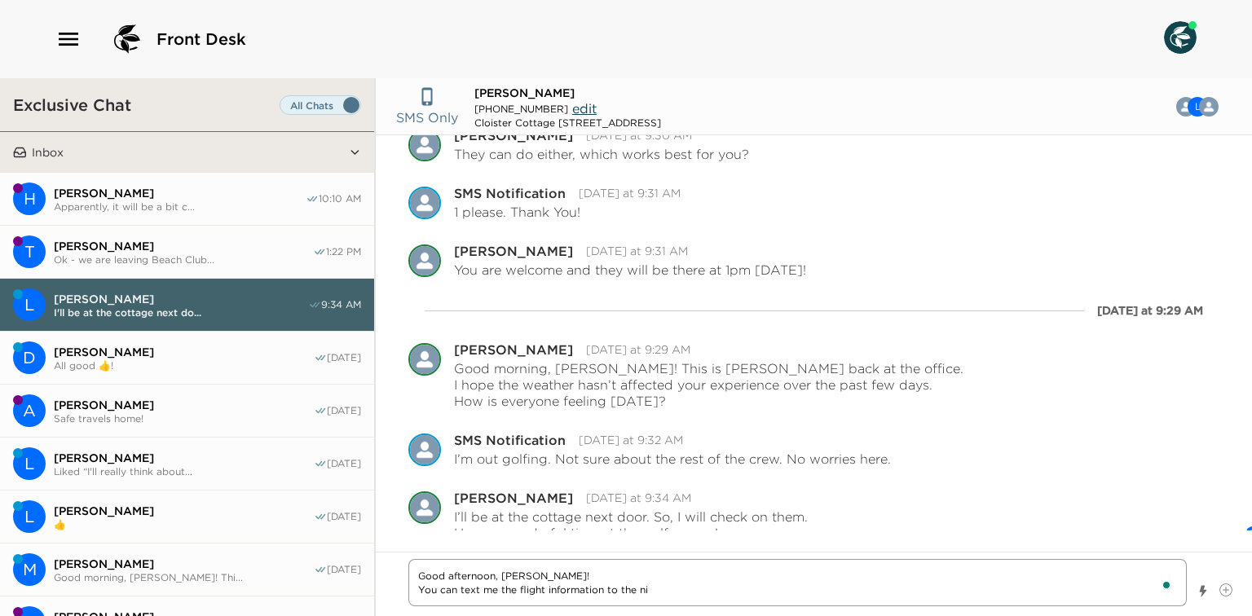
type textarea "x"
type textarea "Good afternoon, [PERSON_NAME]! You can text me the flight information to the nim"
type textarea "x"
type textarea "Good afternoon, [PERSON_NAME]! You can text me the flight information to the ni…"
type textarea "x"
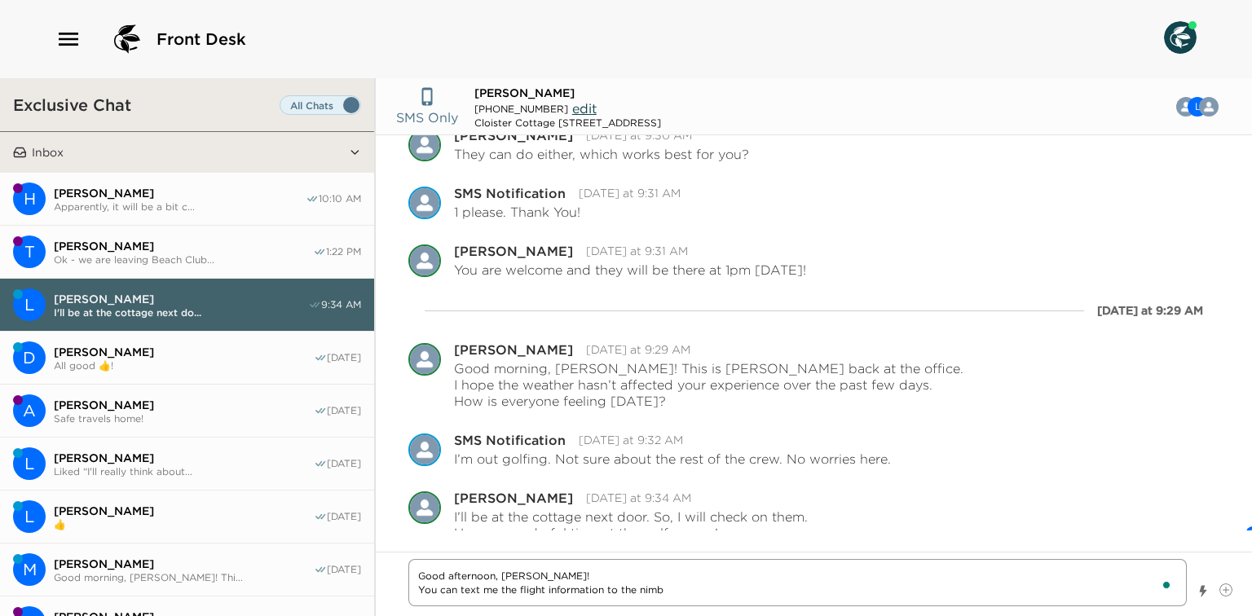
type textarea "Good afternoon, [PERSON_NAME]! You can text me the flight information to the ni…"
type textarea "x"
type textarea "Good afternoon, [PERSON_NAME]! You can text me the flight information to the ni…"
type textarea "x"
type textarea "Good afternoon, [PERSON_NAME]! You can text me the flight information to the ni…"
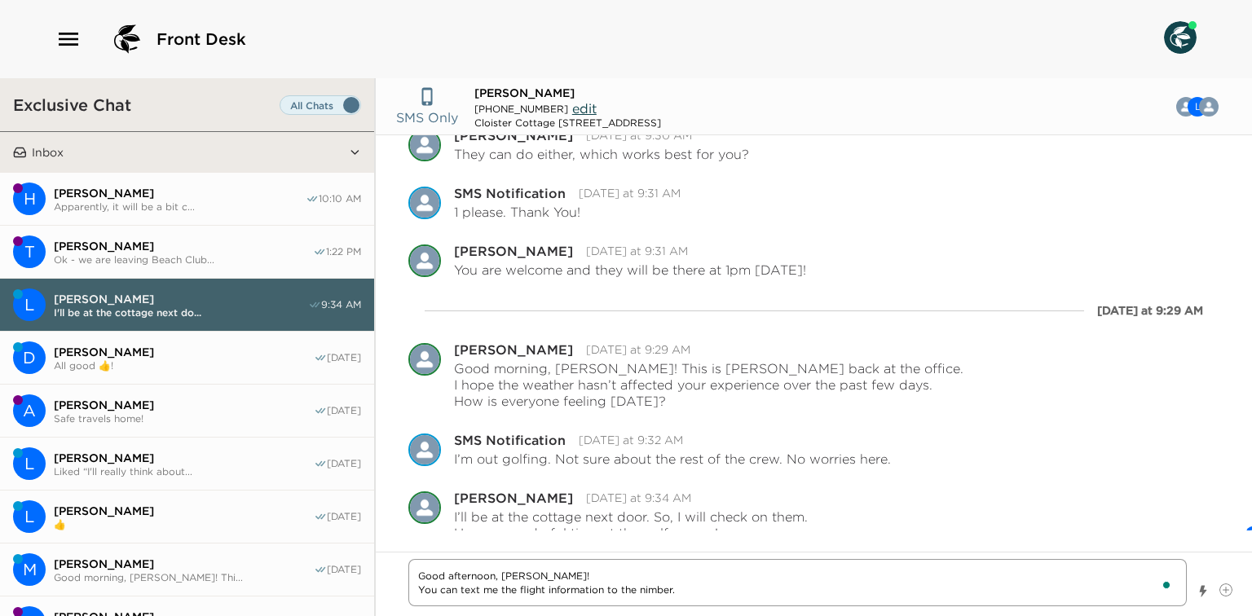
type textarea "x"
type textarea "Good afternoon, [PERSON_NAME]! You can text me the flight information to the ni…"
type textarea "x"
type textarea "Good afternoon, [PERSON_NAME]! You can text me the flight information to the [P…"
type textarea "x"
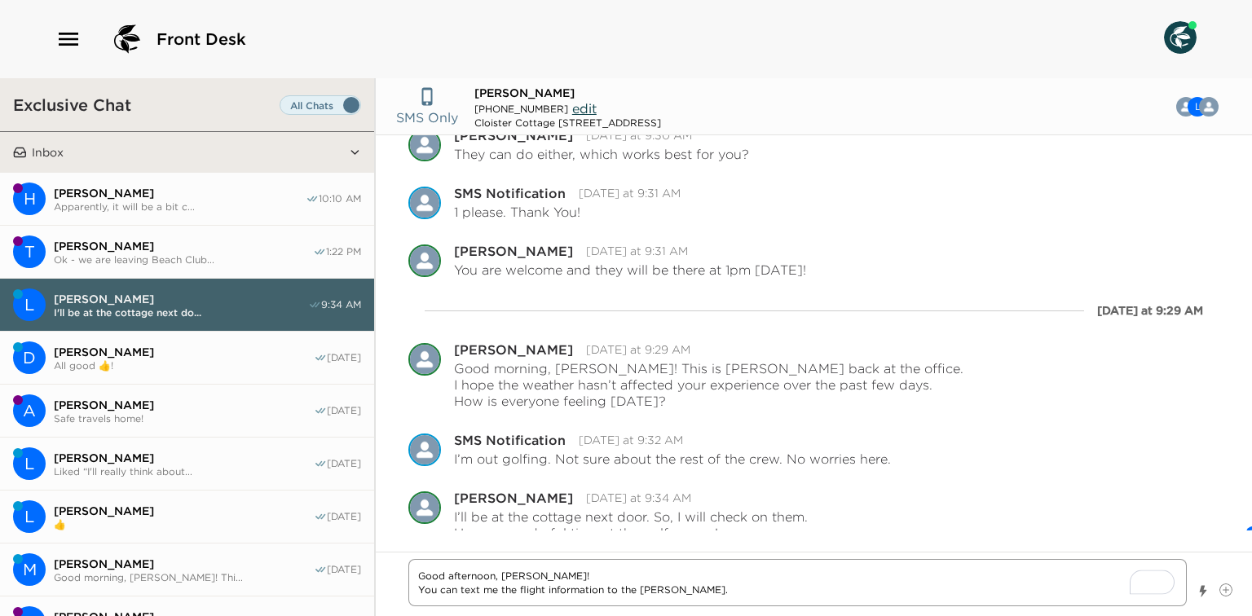
type textarea "Good afternoon, [PERSON_NAME]! You can text me the flight information to the mb…"
type textarea "x"
type textarea "Good afternoon, [PERSON_NAME]! You can text me the flight information to the bm…"
type textarea "x"
type textarea "Good afternoon, [PERSON_NAME]! You can text me the flight information to the bu…"
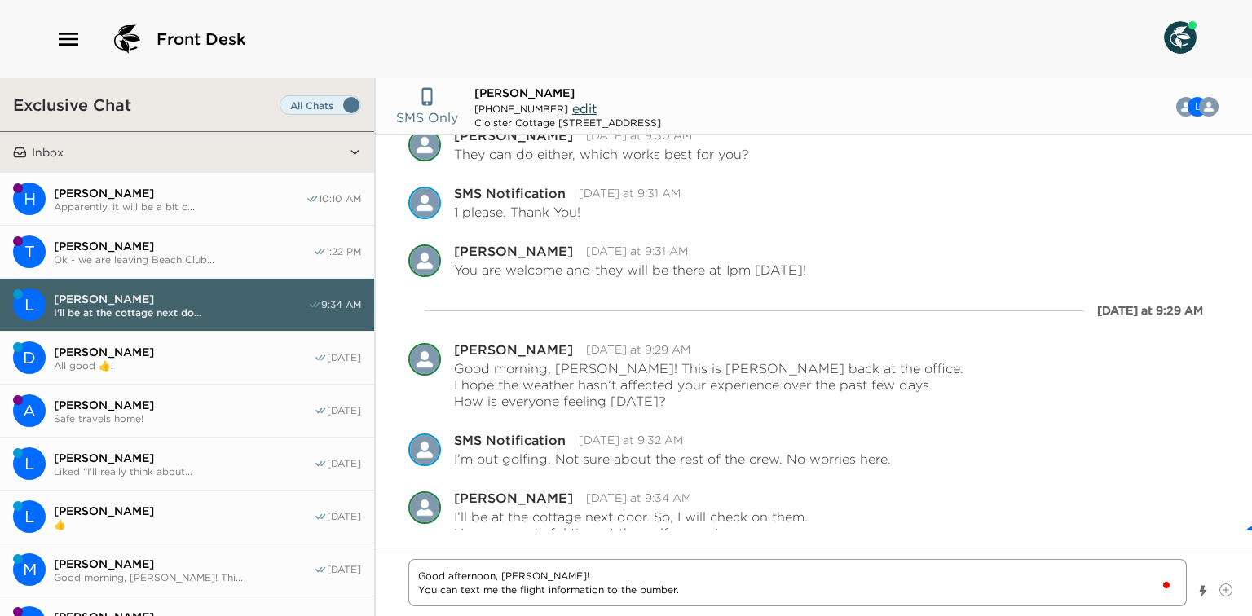
type textarea "x"
type textarea "Good afternoon, [PERSON_NAME]! You can text me the flight information to the bm…"
type textarea "x"
type textarea "Good afternoon, [PERSON_NAME]! You can text me the flight information to the bn…"
click at [607, 590] on textarea "Good afternoon, [PERSON_NAME]! You can text me the flight information to the nu…" at bounding box center [797, 582] width 778 height 47
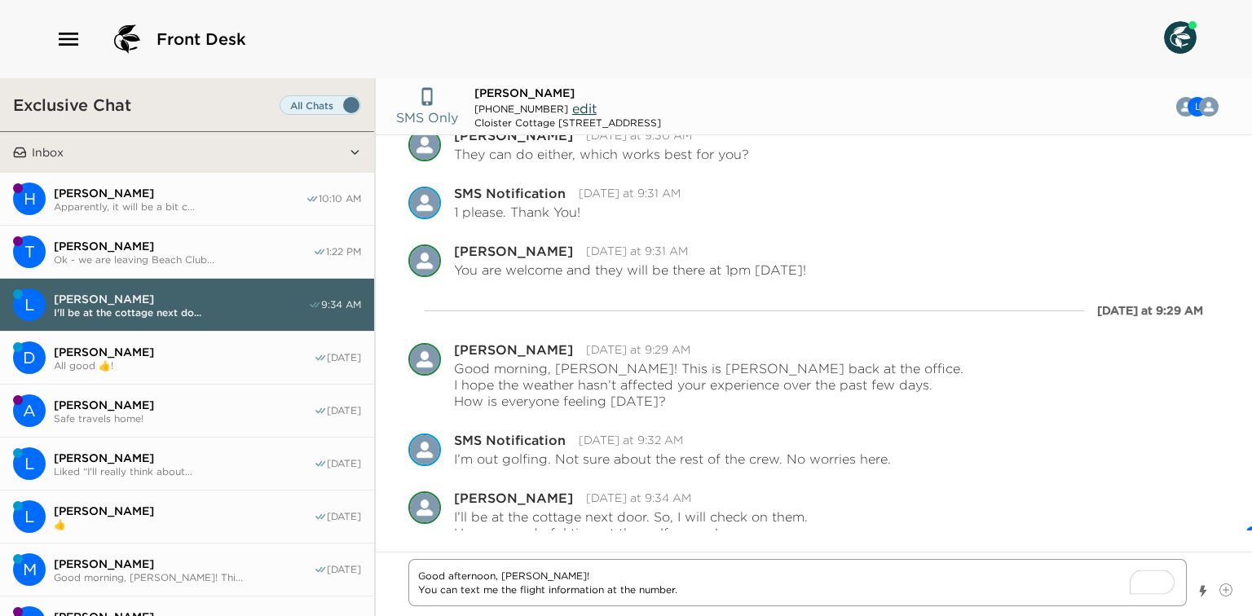
click at [712, 586] on textarea "Good afternoon, [PERSON_NAME]! You can text me the flight information at the nu…" at bounding box center [797, 582] width 778 height 47
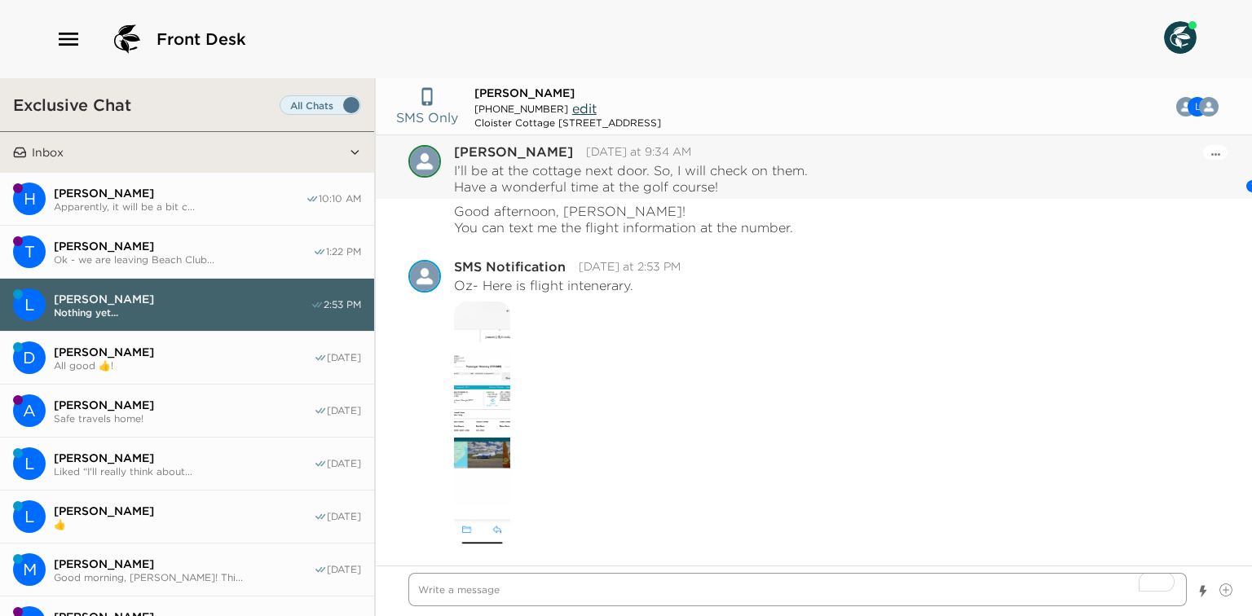
scroll to position [1713, 0]
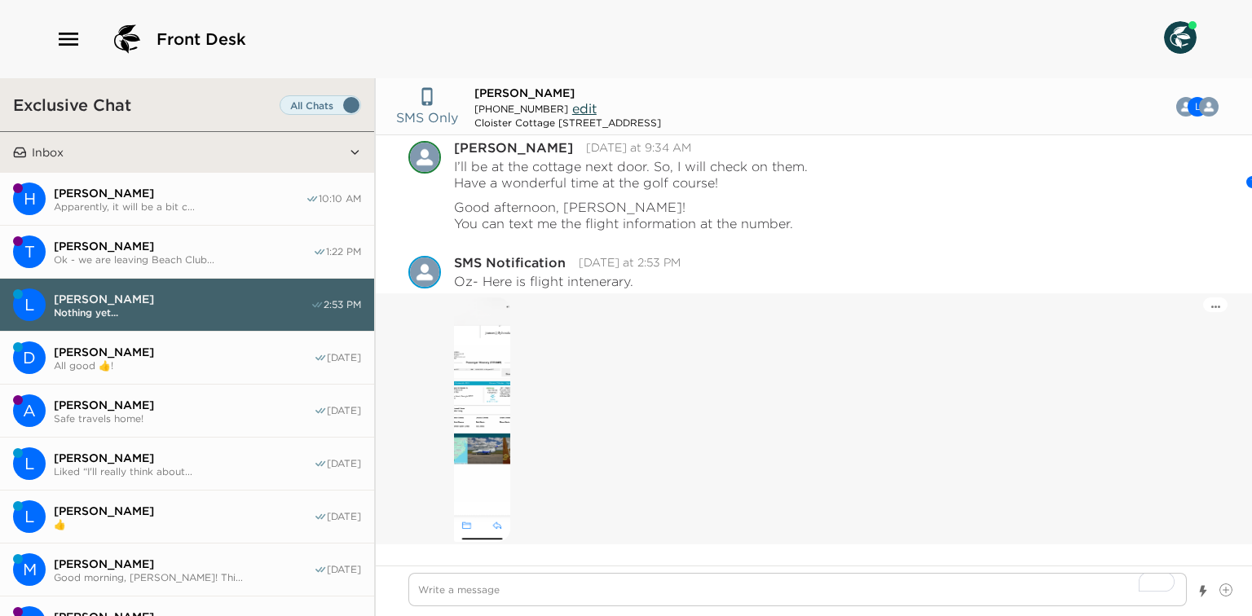
click at [454, 422] on img at bounding box center [482, 420] width 56 height 245
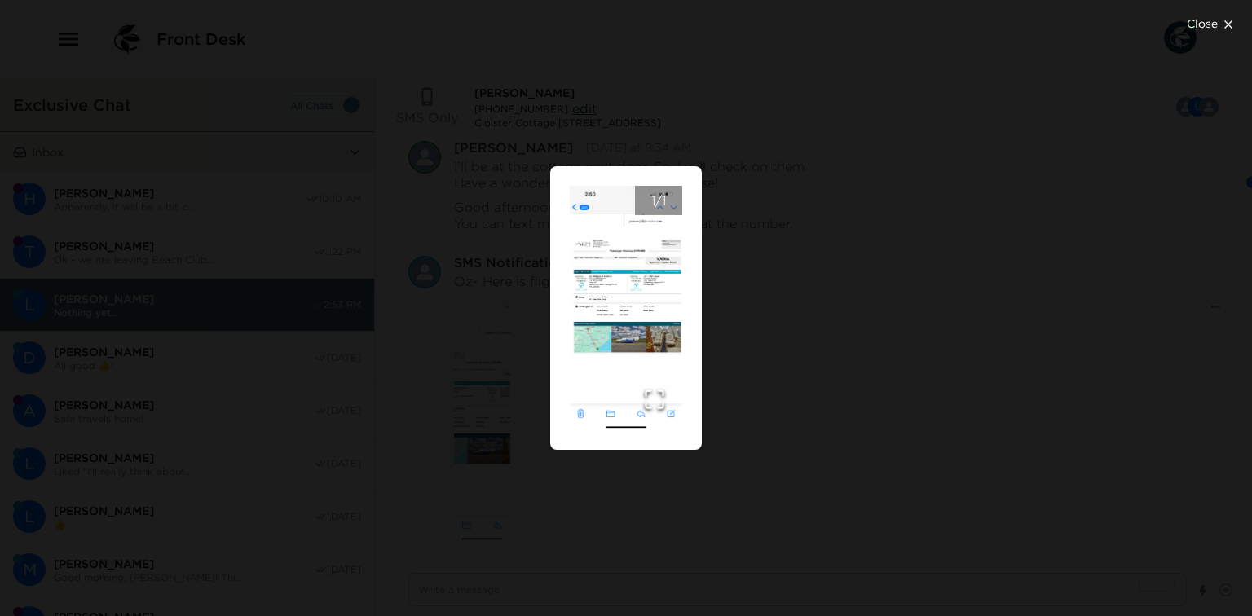
click at [812, 324] on div "Close 1 / 1" at bounding box center [626, 308] width 1252 height 616
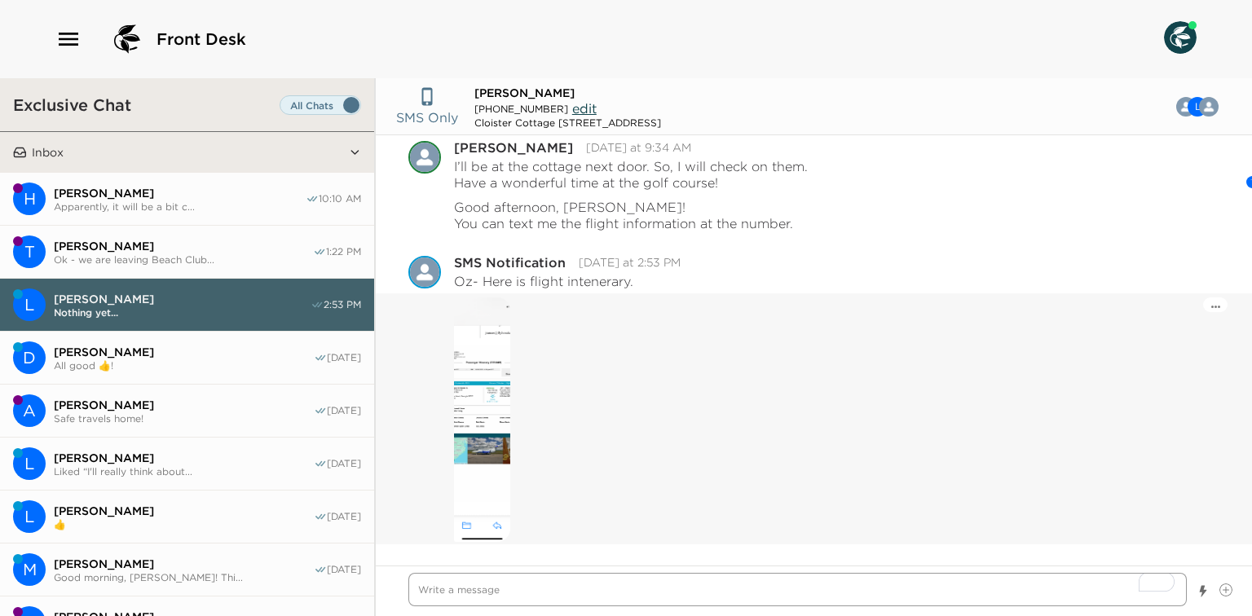
click at [568, 588] on textarea "To enrich screen reader interactions, please activate Accessibility in Grammarl…" at bounding box center [797, 589] width 778 height 33
